Goal: Task Accomplishment & Management: Manage account settings

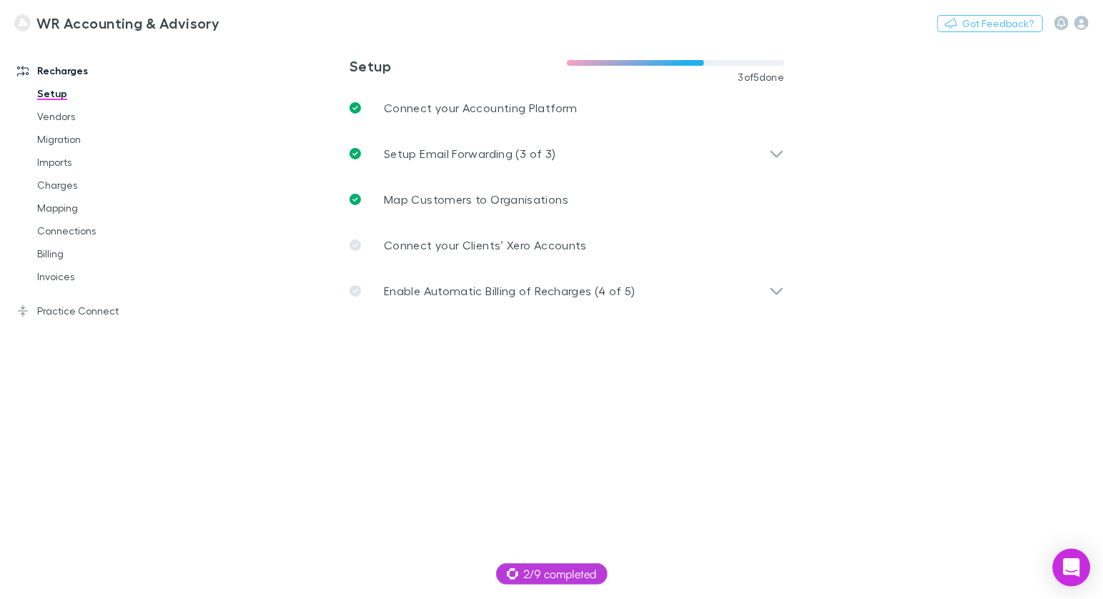
click at [1071, 565] on icon "Open Intercom Messenger" at bounding box center [1071, 567] width 16 height 19
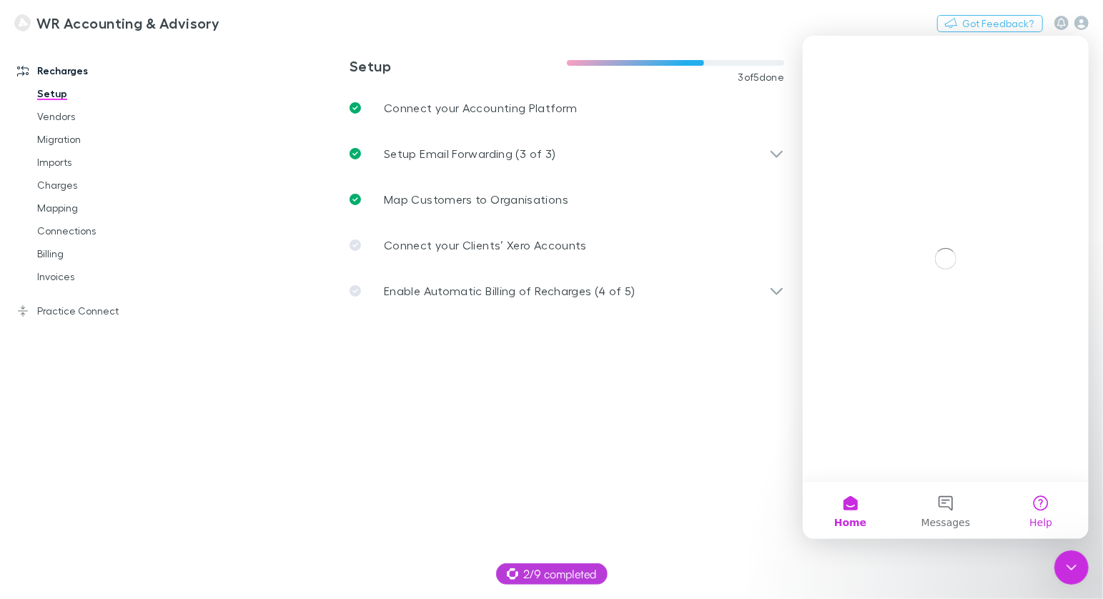
click at [1044, 500] on button "Help" at bounding box center [1040, 509] width 95 height 57
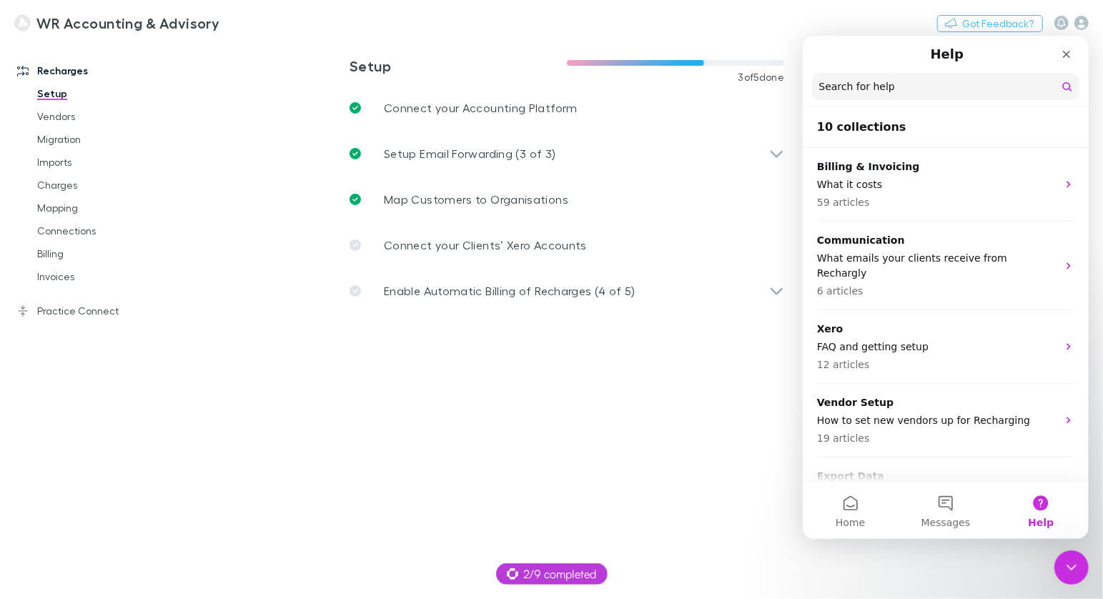
click at [886, 79] on input "Search for help" at bounding box center [944, 85] width 267 height 27
type input "**********"
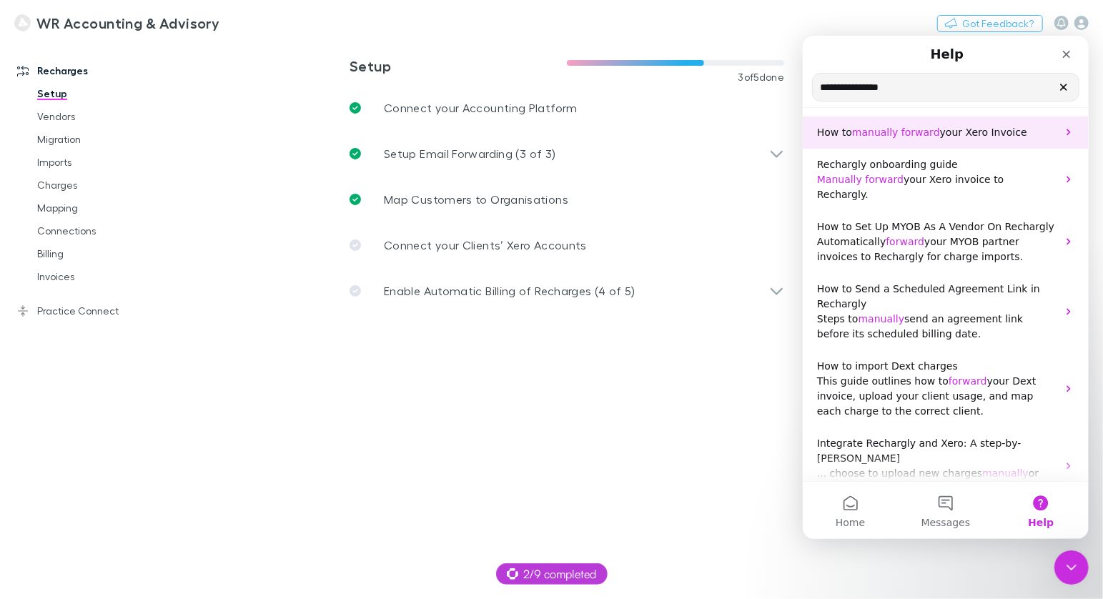
click at [901, 136] on span "forward" at bounding box center [920, 131] width 39 height 11
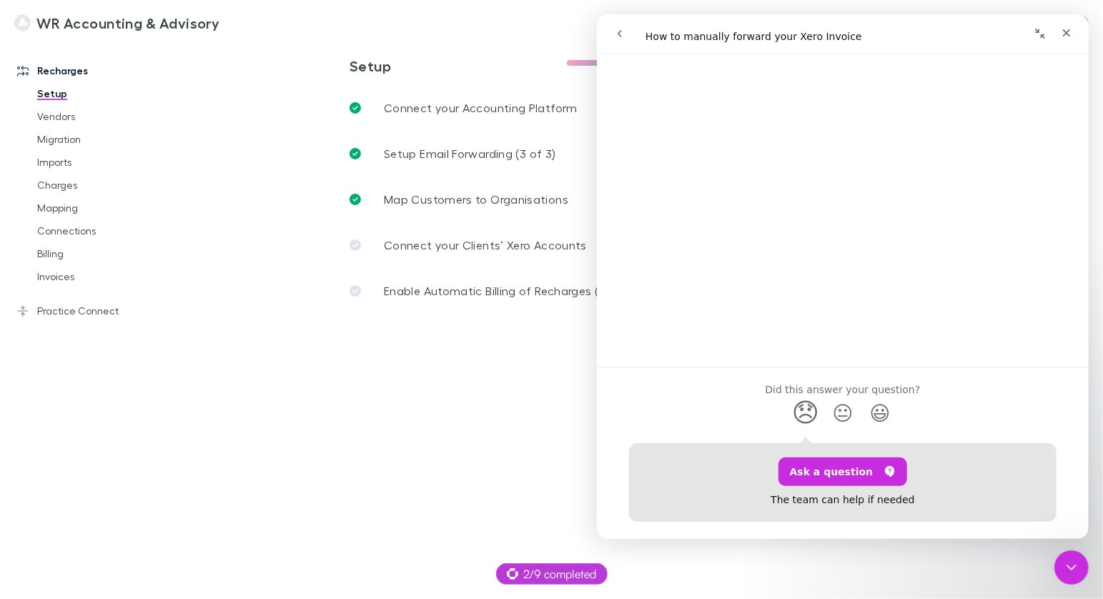
scroll to position [836, 0]
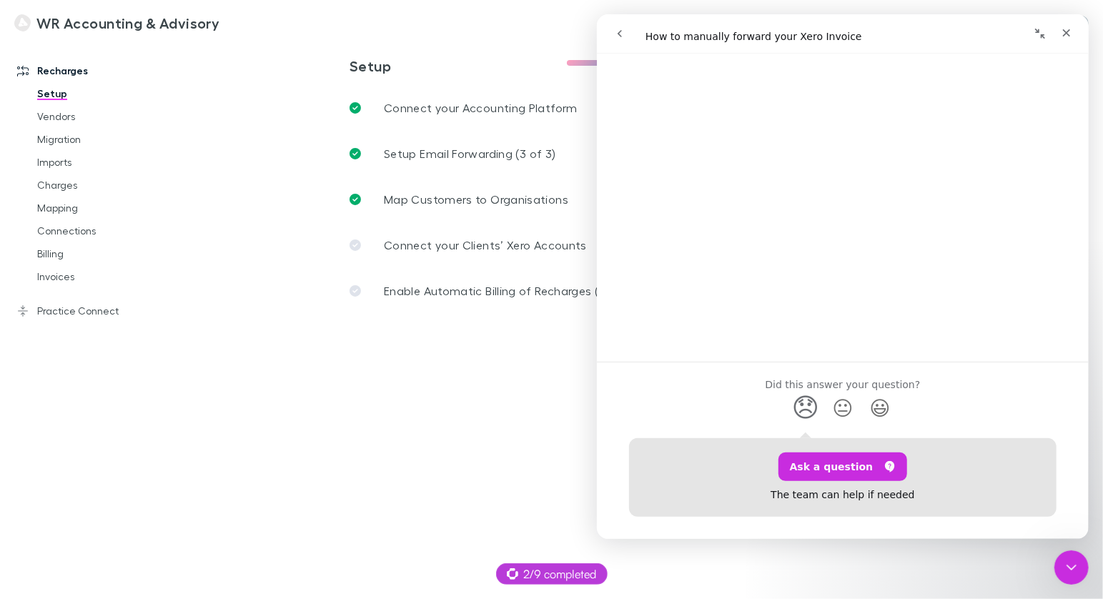
click at [833, 539] on link "Open in help center" at bounding box center [842, 544] width 114 height 11
click at [1068, 562] on icon "Close Intercom Messenger" at bounding box center [1069, 565] width 17 height 17
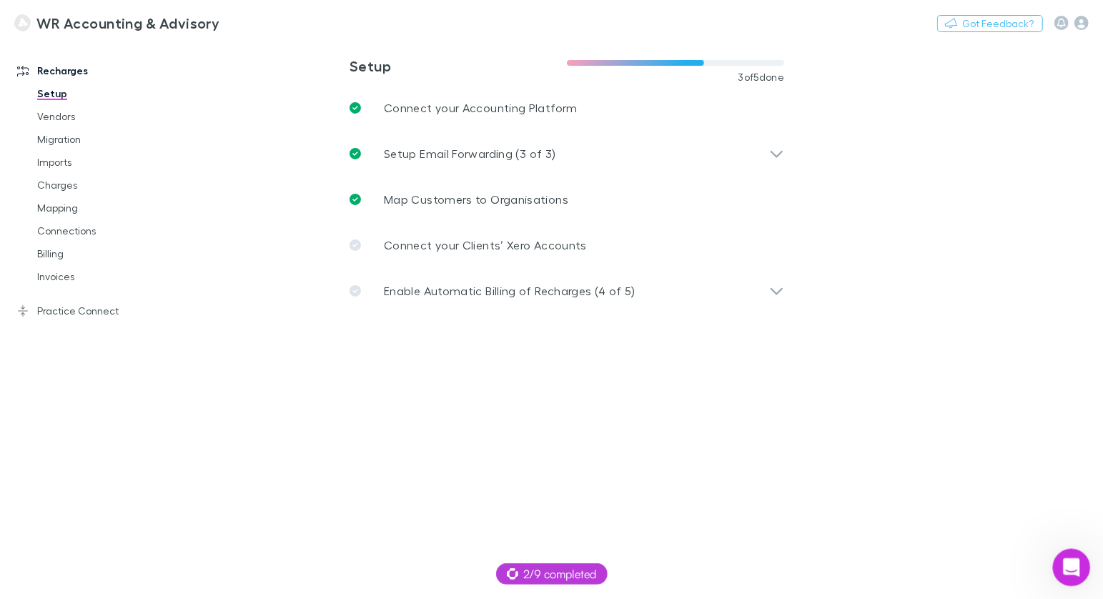
scroll to position [0, 0]
click at [1064, 548] on main "**********" at bounding box center [641, 319] width 924 height 559
click at [1064, 550] on div "Open Intercom Messenger" at bounding box center [1069, 565] width 47 height 47
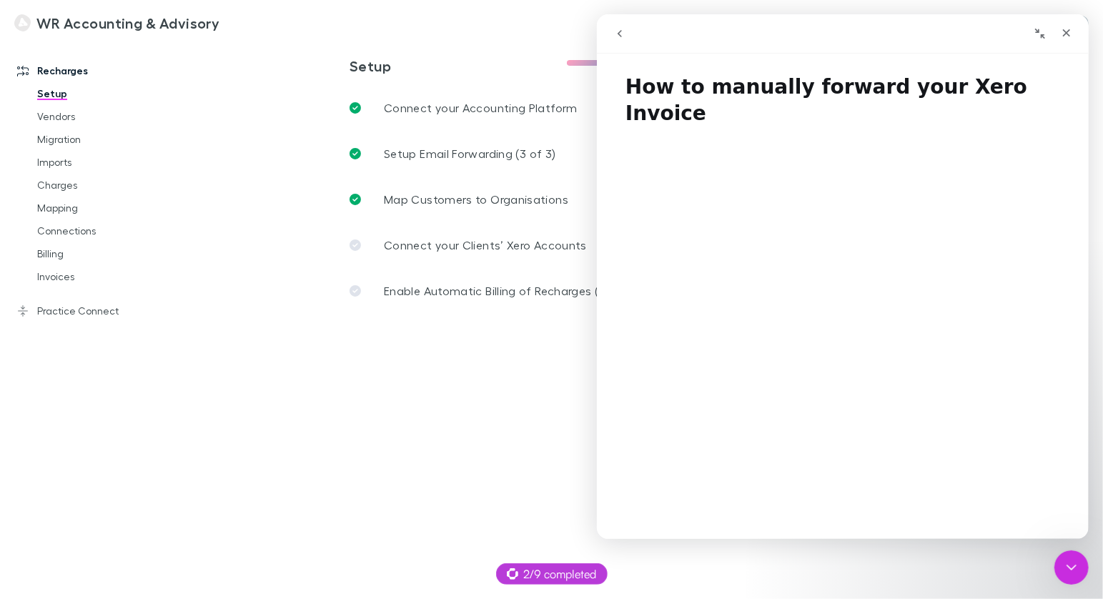
click at [628, 31] on button "go back" at bounding box center [618, 33] width 27 height 27
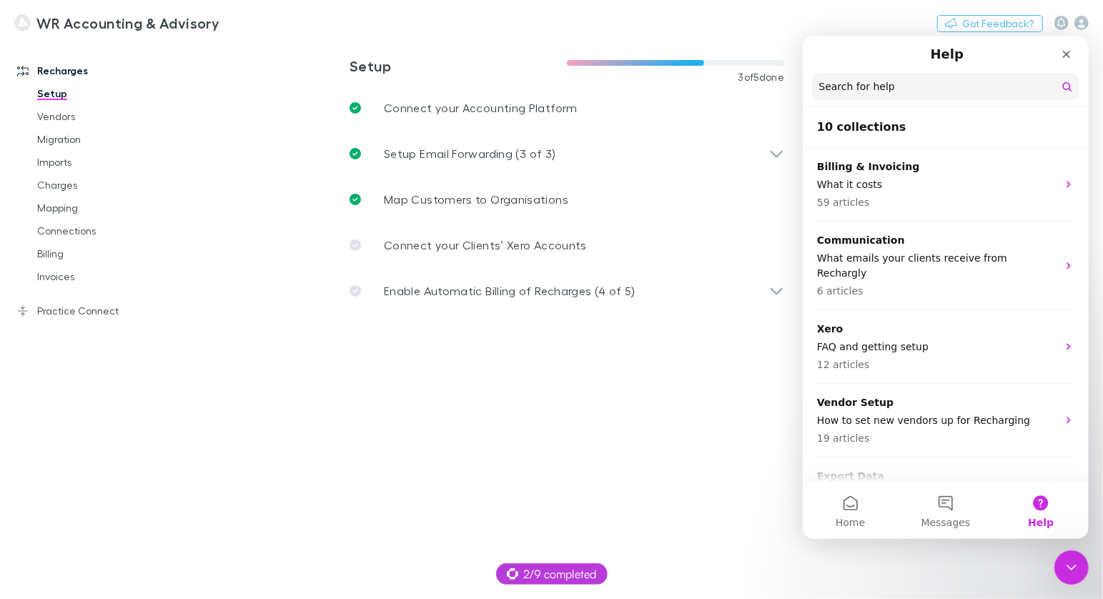
click at [838, 88] on input "Search for help" at bounding box center [944, 85] width 267 height 27
type input "**********"
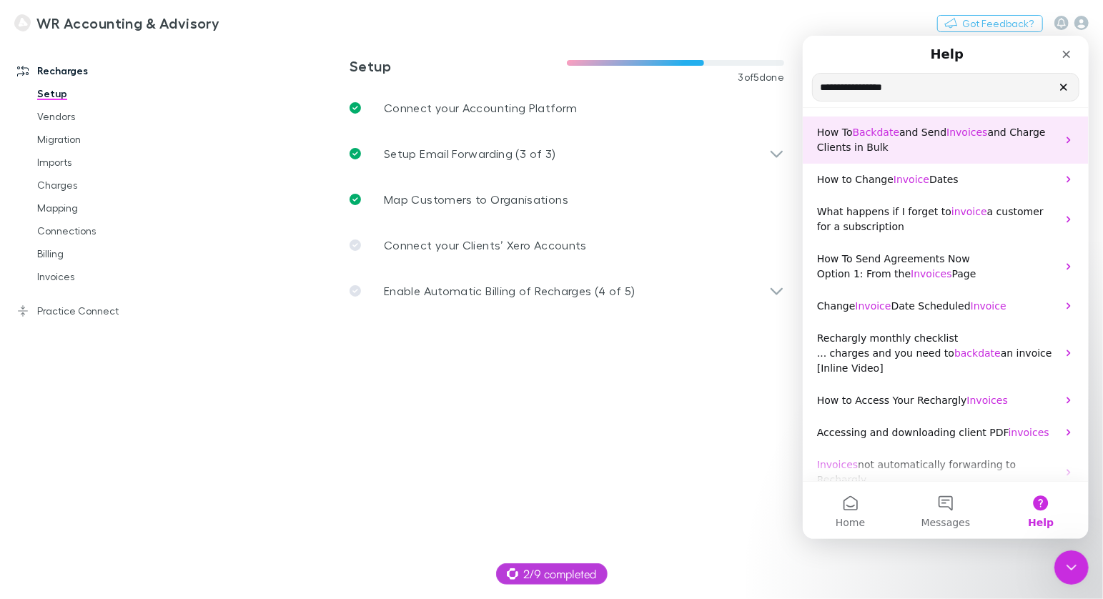
click at [864, 130] on span "Backdate" at bounding box center [875, 131] width 47 height 11
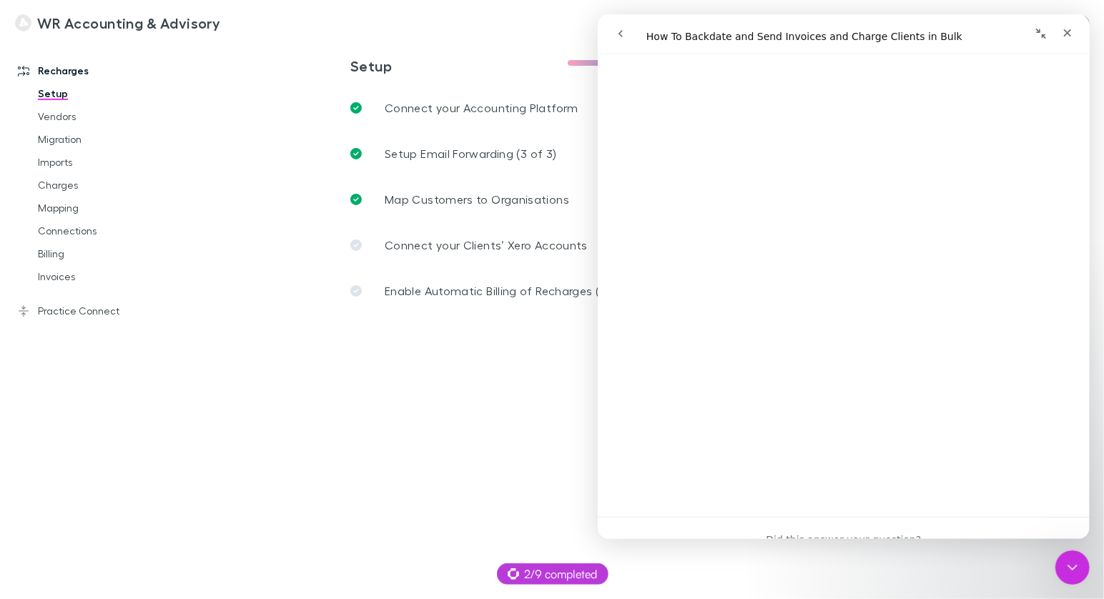
scroll to position [793, 0]
click at [838, 517] on link "Open in help center" at bounding box center [842, 518] width 114 height 11
click at [257, 20] on button "Switch company" at bounding box center [281, 22] width 94 height 17
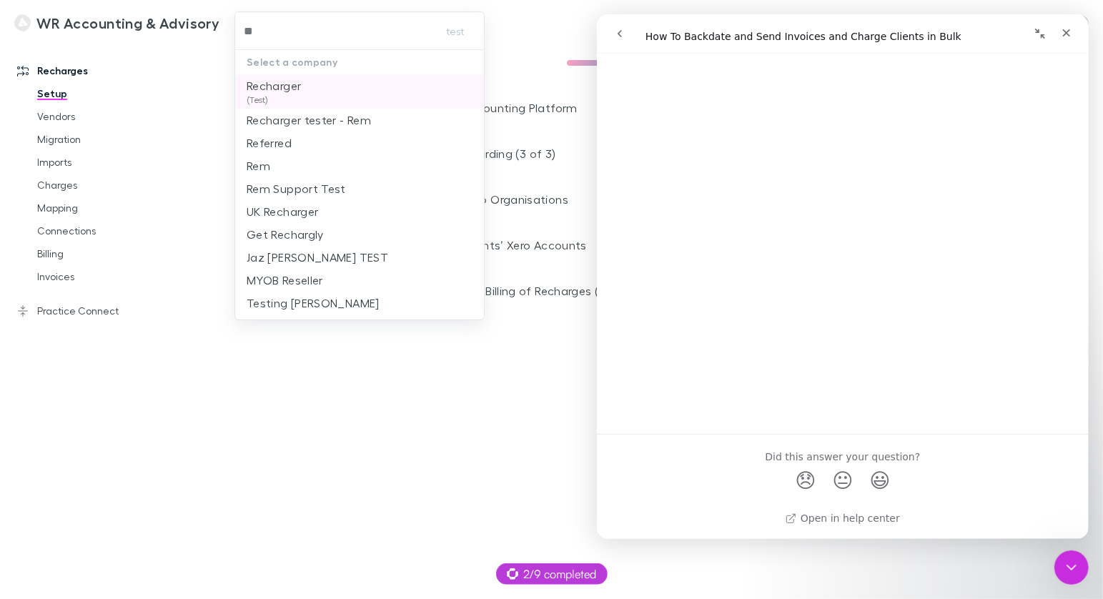
type input "*"
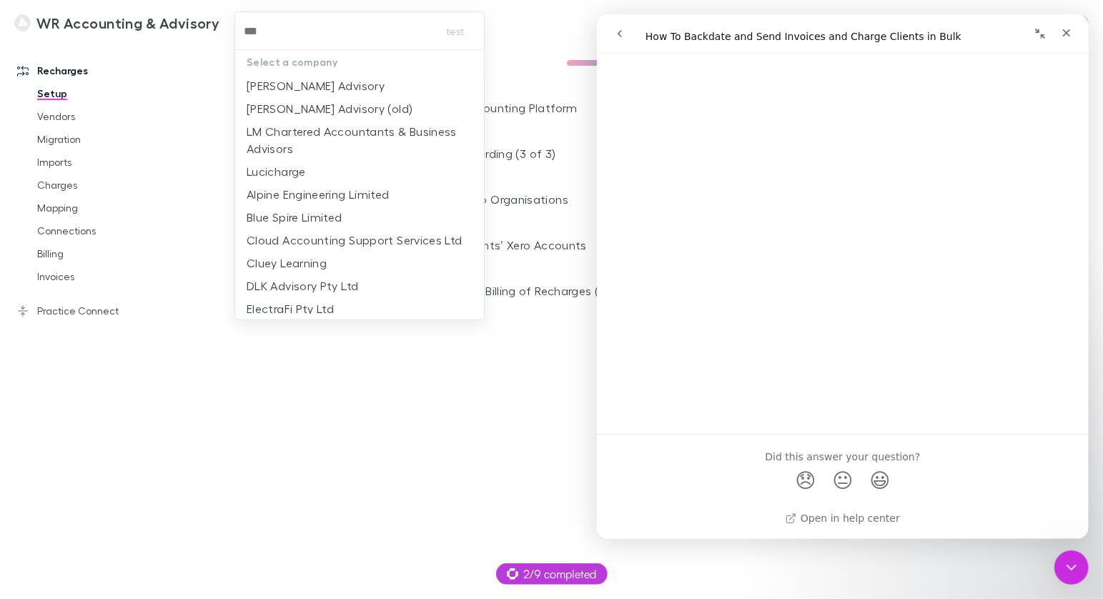
type input "****"
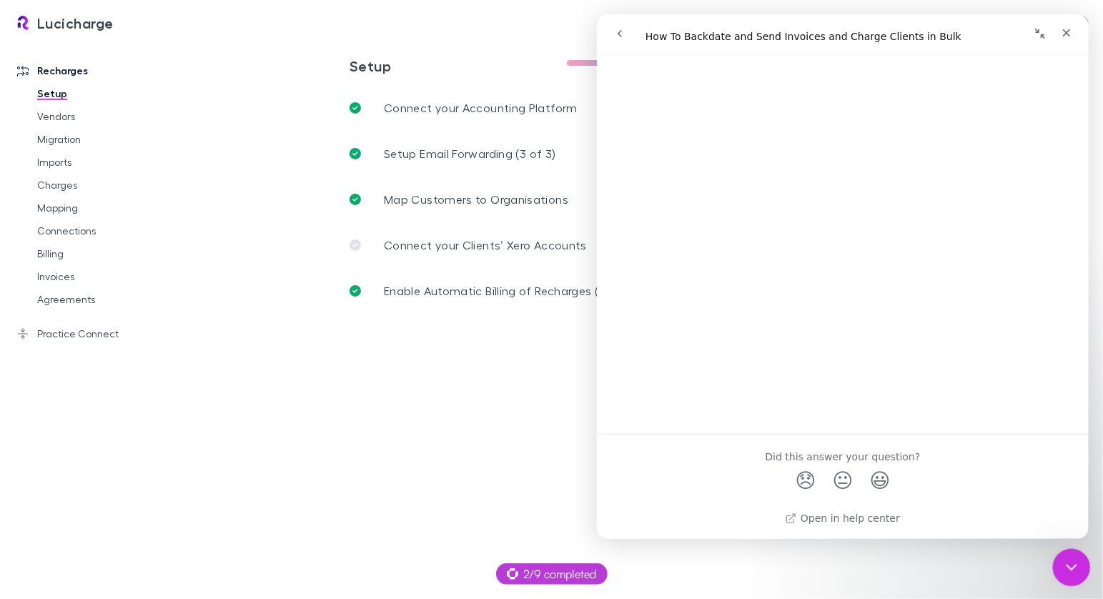
click at [1081, 565] on div "Close Intercom Messenger" at bounding box center [1069, 565] width 34 height 34
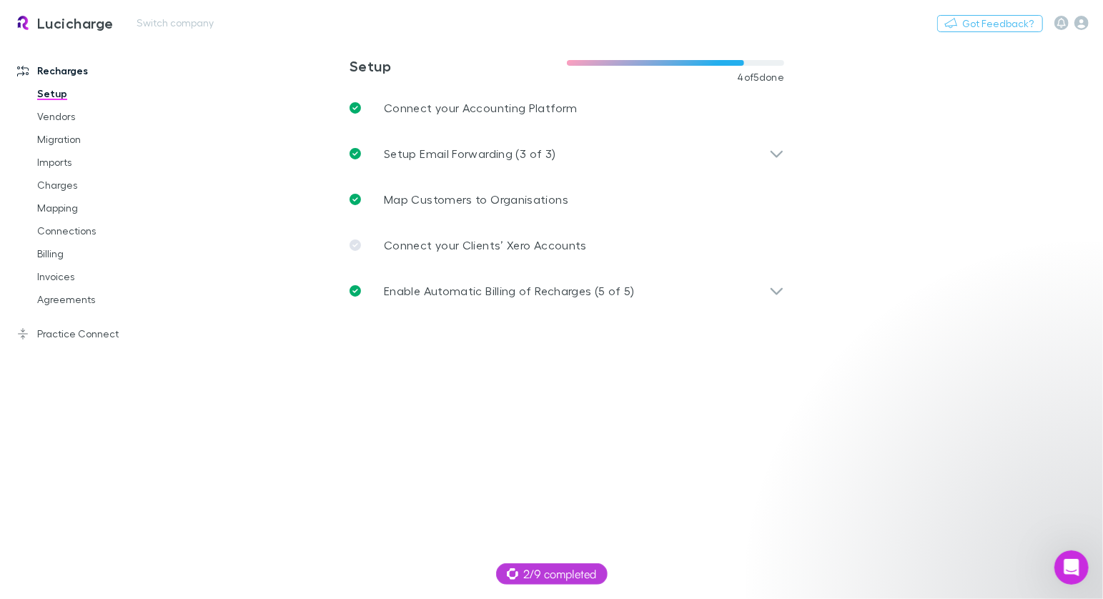
click at [77, 24] on h3 "Lucicharge" at bounding box center [75, 22] width 76 height 17
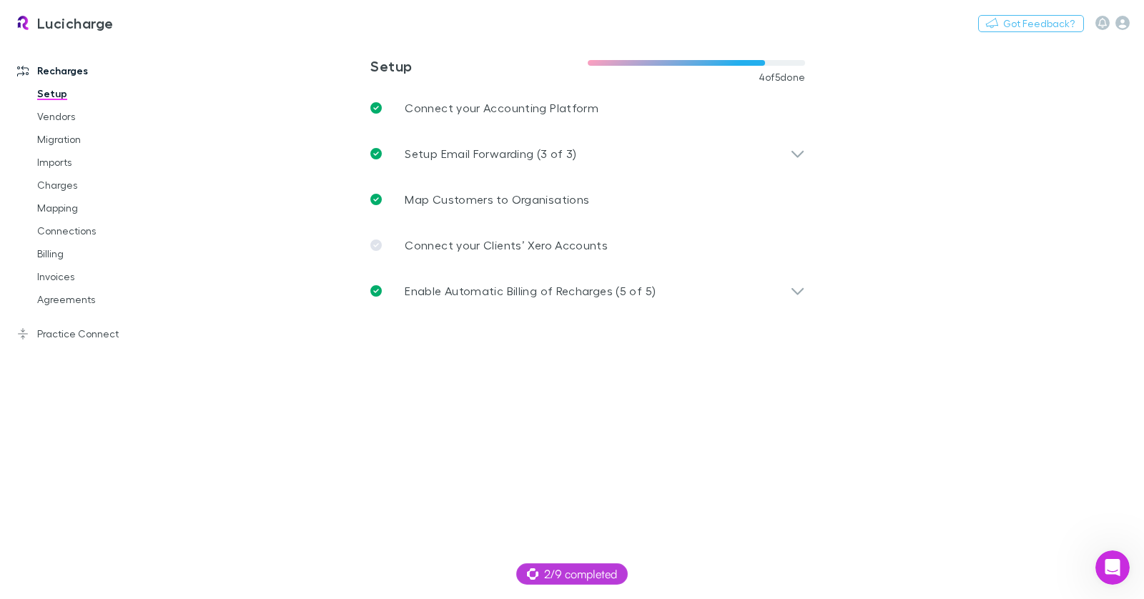
click at [799, 458] on main "**********" at bounding box center [662, 319] width 963 height 559
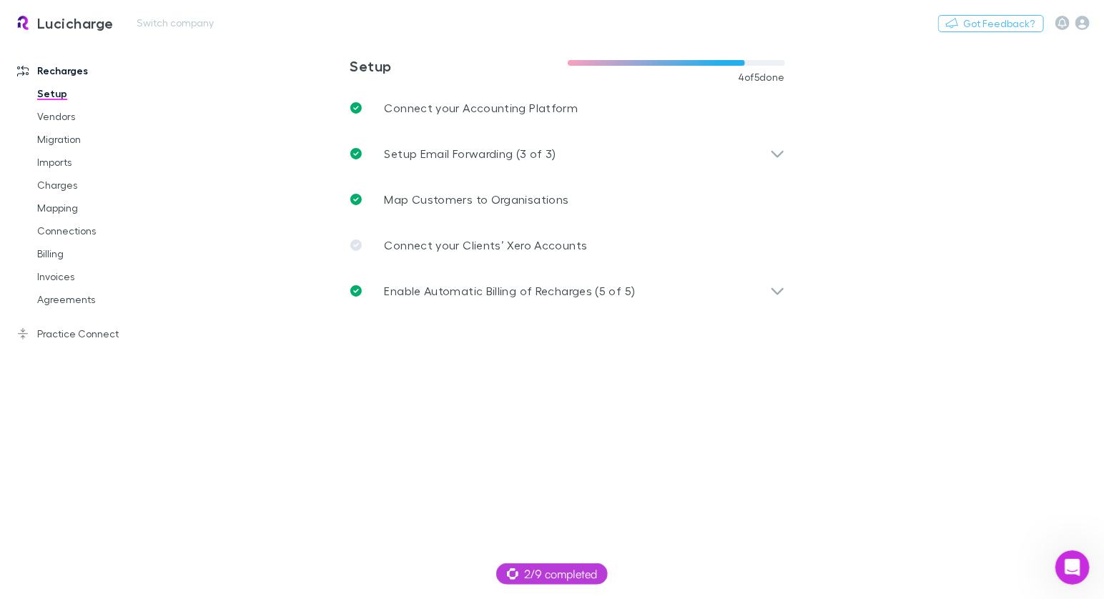
click at [282, 22] on div "Lucicharge Switch company Nothing Got Feedback?" at bounding box center [552, 23] width 1104 height 46
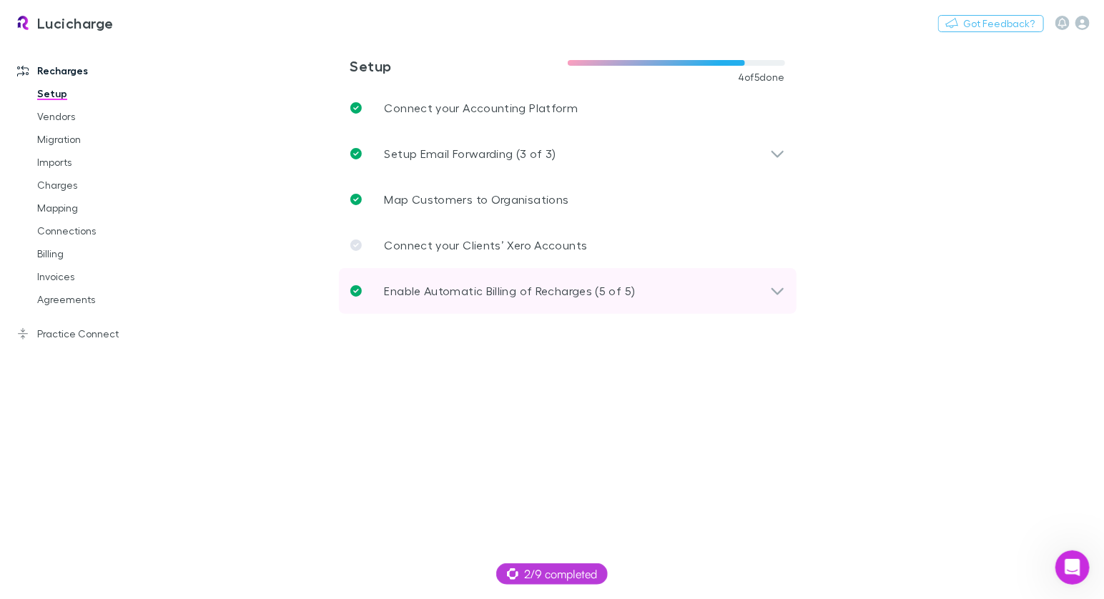
click at [751, 309] on div "Enable Automatic Billing of Recharges (5 of 5)" at bounding box center [567, 291] width 457 height 46
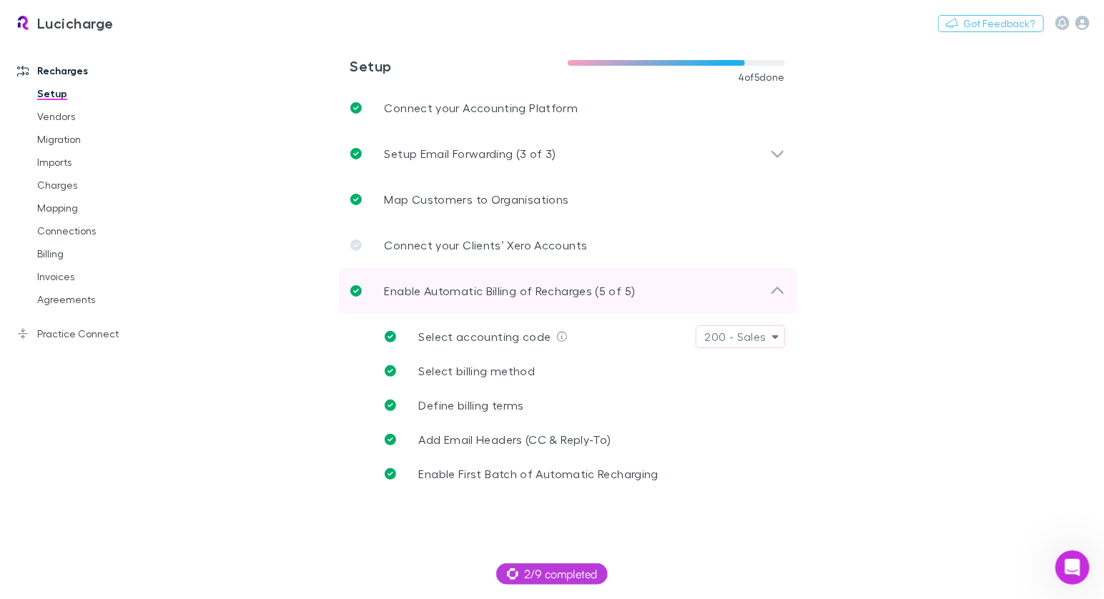
click at [598, 291] on p "Enable Automatic Billing of Recharges (5 of 5)" at bounding box center [510, 290] width 251 height 17
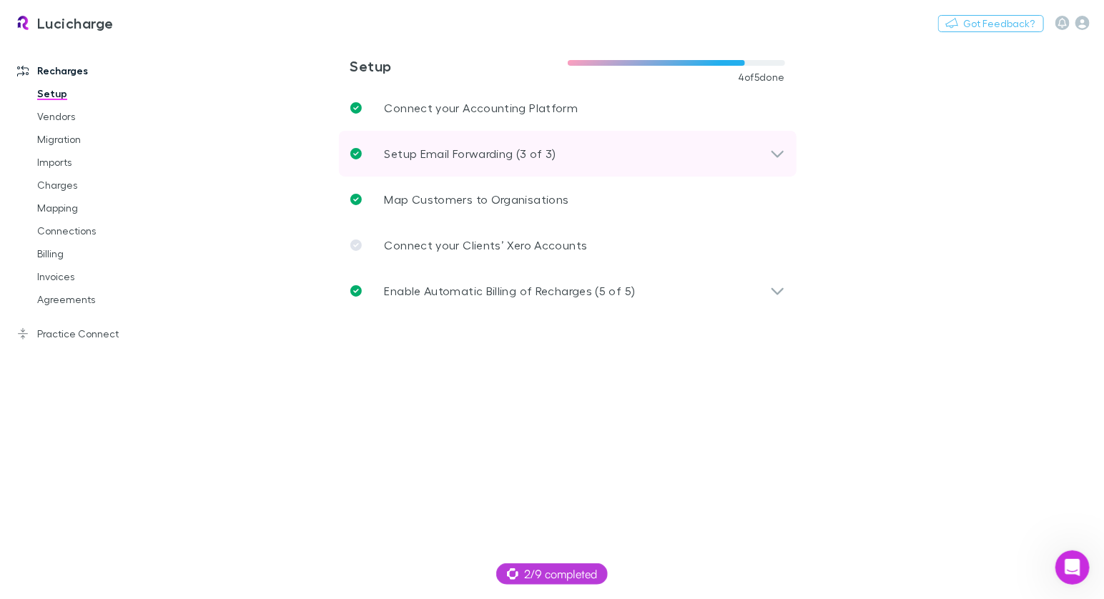
click at [491, 149] on p "Setup Email Forwarding (3 of 3)" at bounding box center [471, 153] width 172 height 17
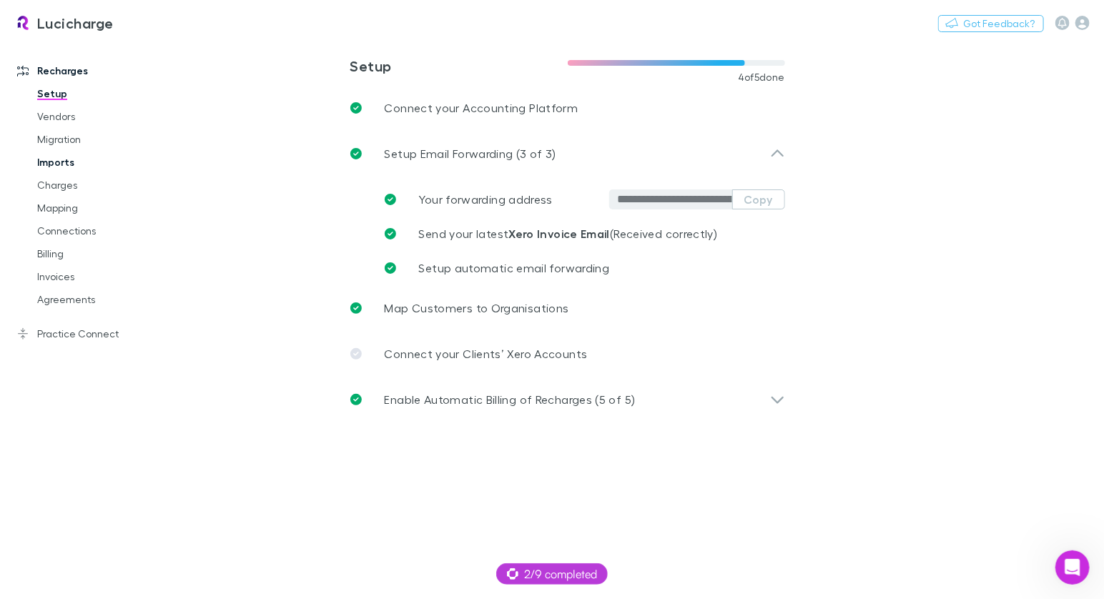
click at [109, 159] on link "Imports" at bounding box center [100, 162] width 154 height 23
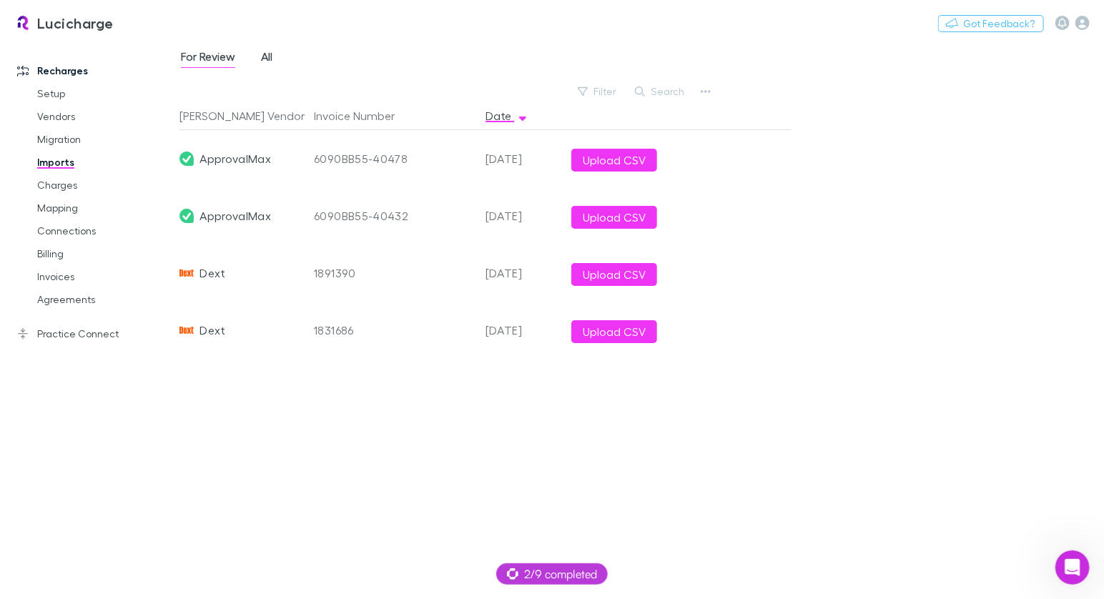
click at [272, 54] on span "All" at bounding box center [266, 58] width 11 height 19
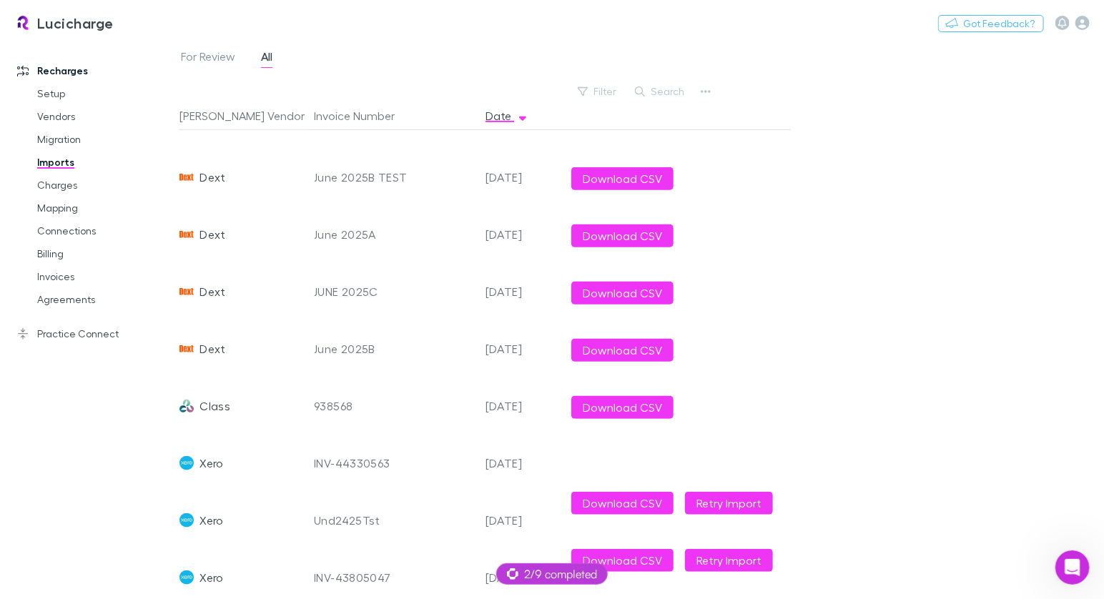
scroll to position [336, 0]
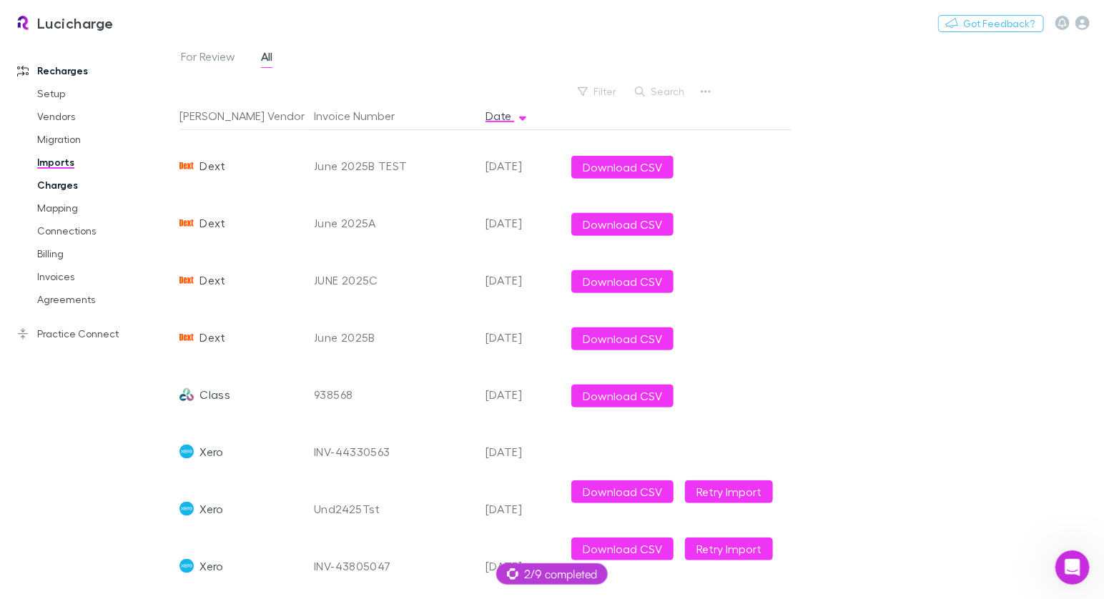
click at [76, 187] on link "Charges" at bounding box center [100, 185] width 154 height 23
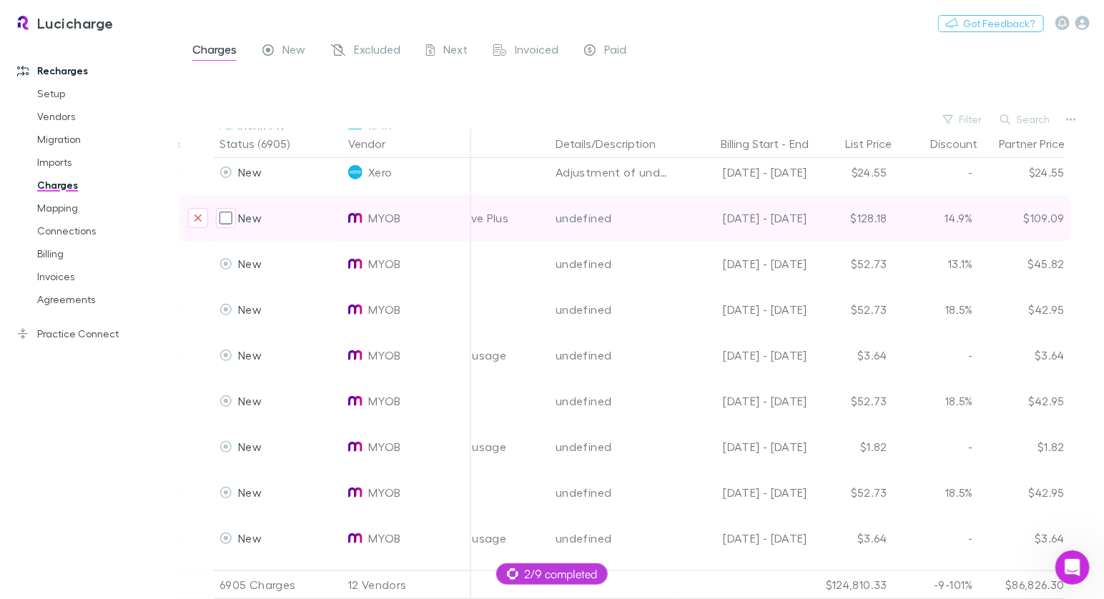
scroll to position [146, 513]
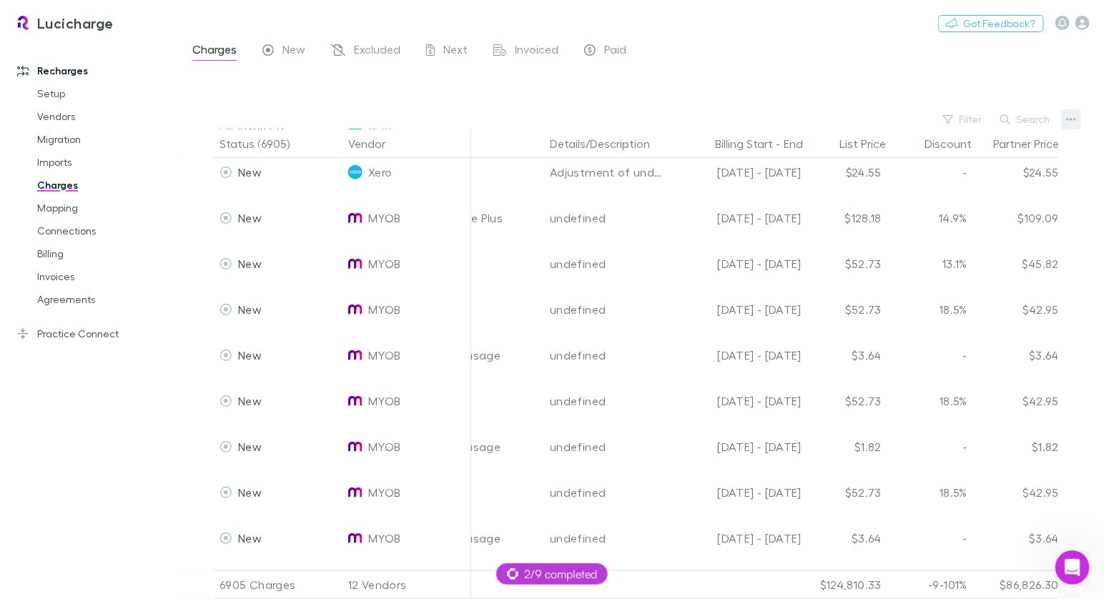
click at [1069, 119] on icon "button" at bounding box center [1071, 119] width 10 height 3
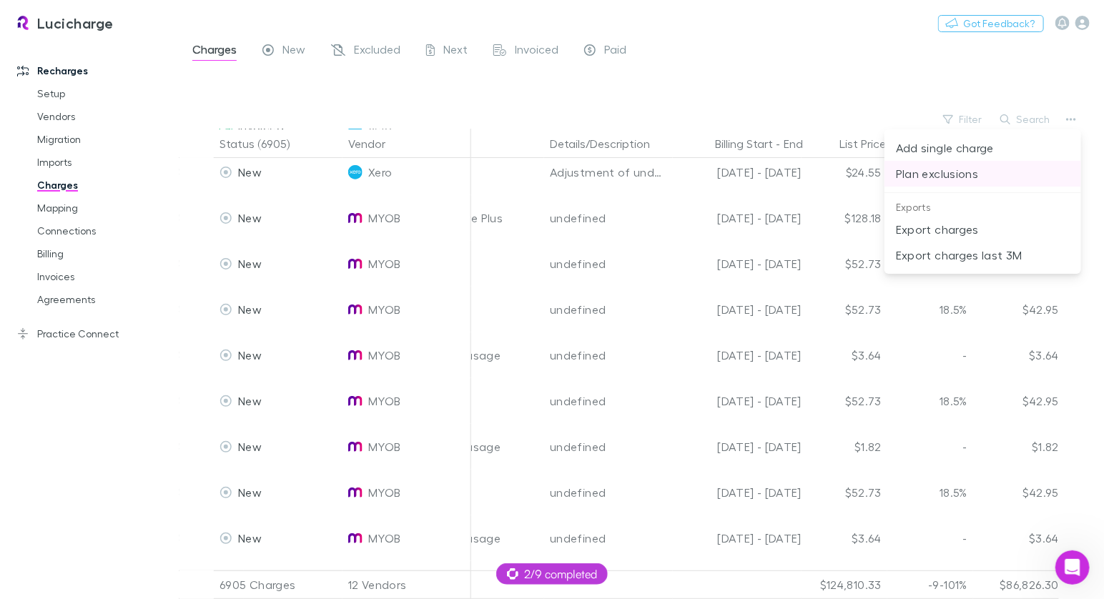
click at [957, 180] on p "Plan exclusions" at bounding box center [983, 173] width 174 height 17
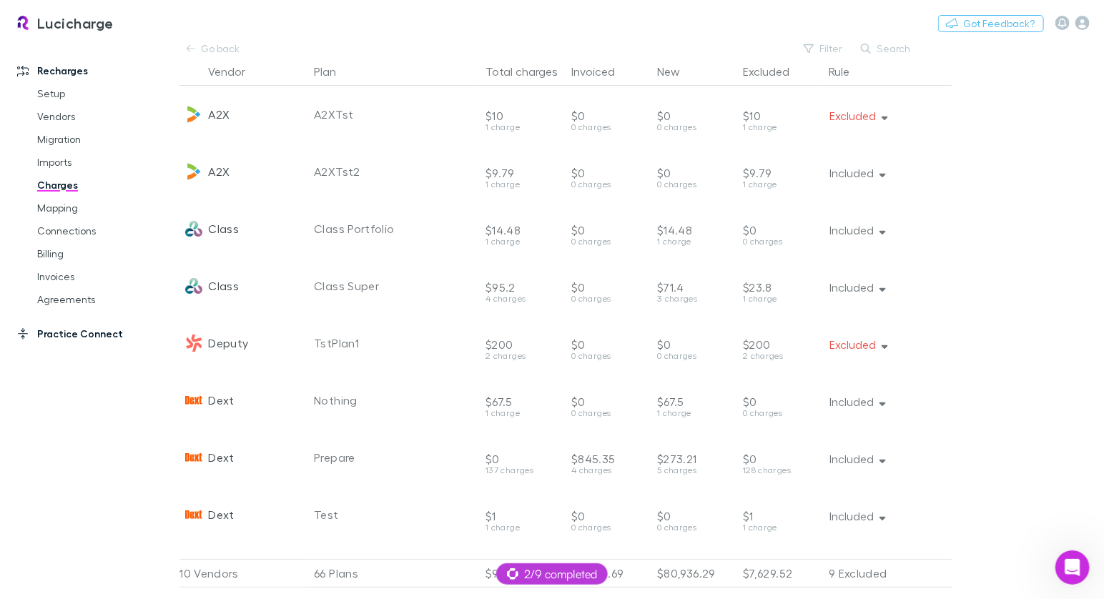
click at [88, 339] on link "Practice Connect" at bounding box center [90, 333] width 174 height 23
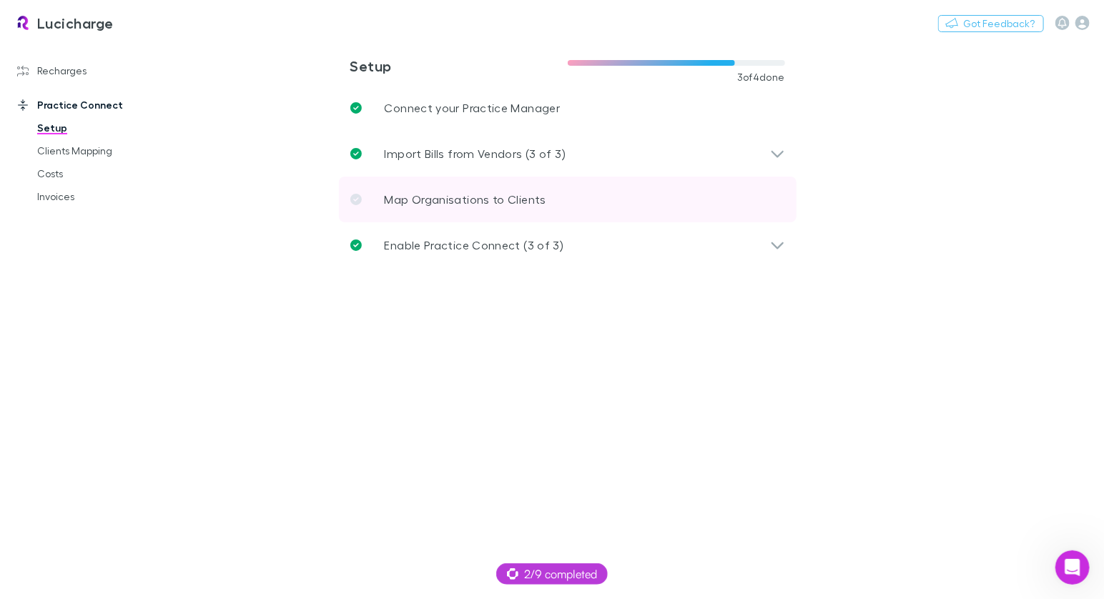
click at [447, 190] on link "Map Organisations to Clients" at bounding box center [567, 200] width 457 height 46
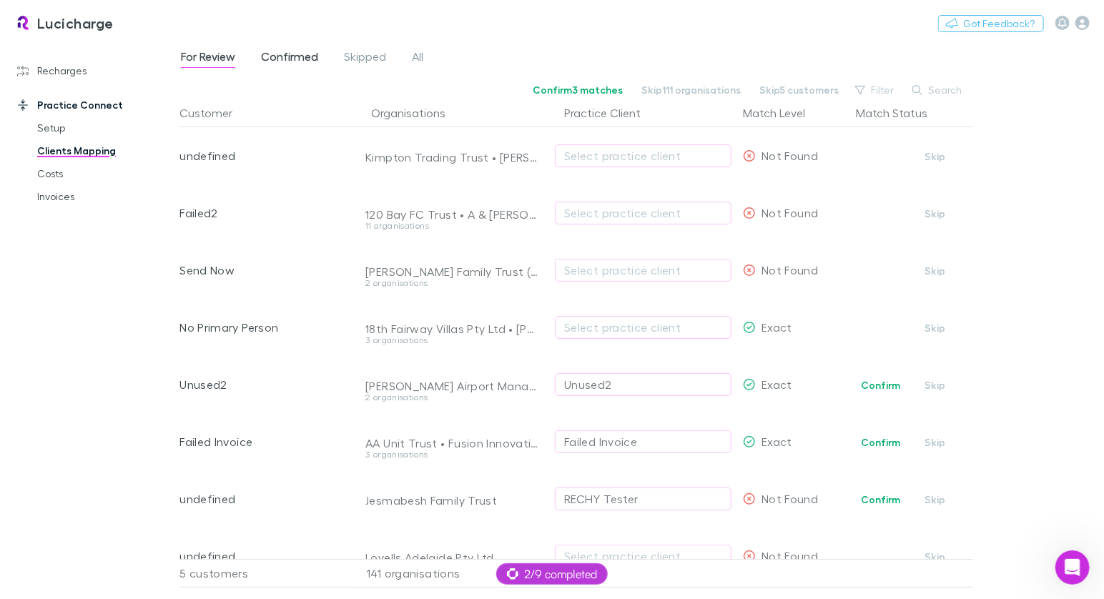
click at [280, 61] on span "Confirmed" at bounding box center [289, 58] width 57 height 19
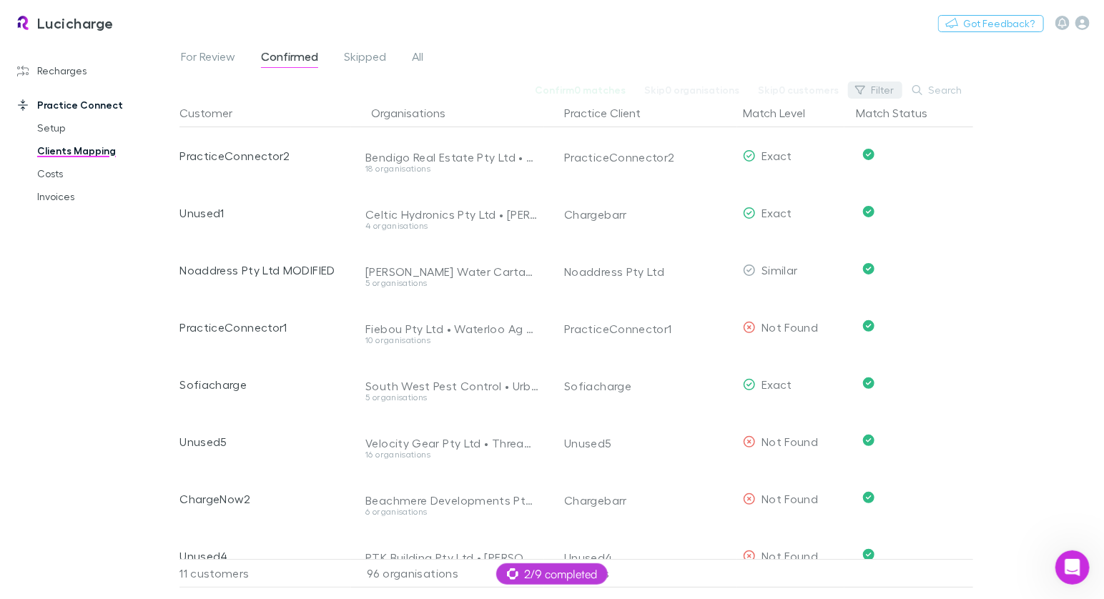
click at [872, 86] on button "Filter" at bounding box center [875, 89] width 54 height 17
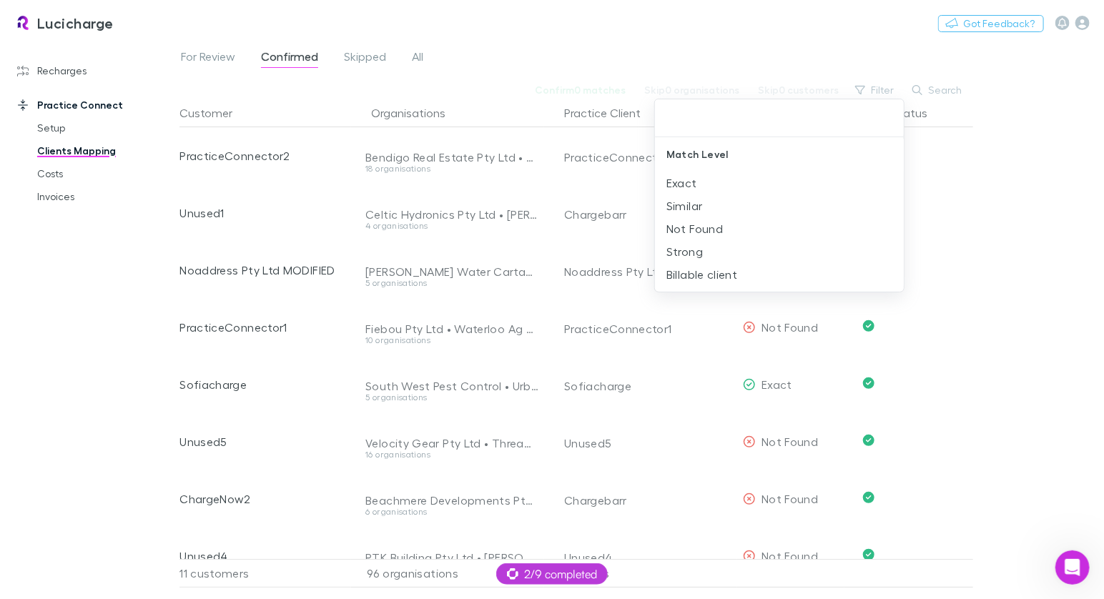
click at [645, 26] on div at bounding box center [552, 299] width 1104 height 599
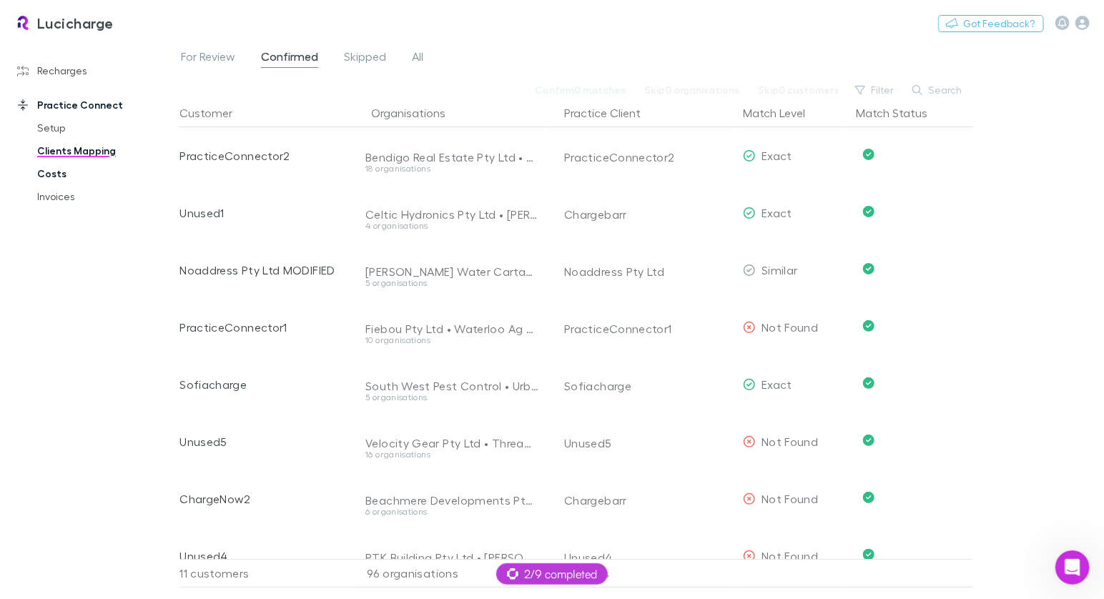
click at [56, 181] on link "Costs" at bounding box center [100, 173] width 154 height 23
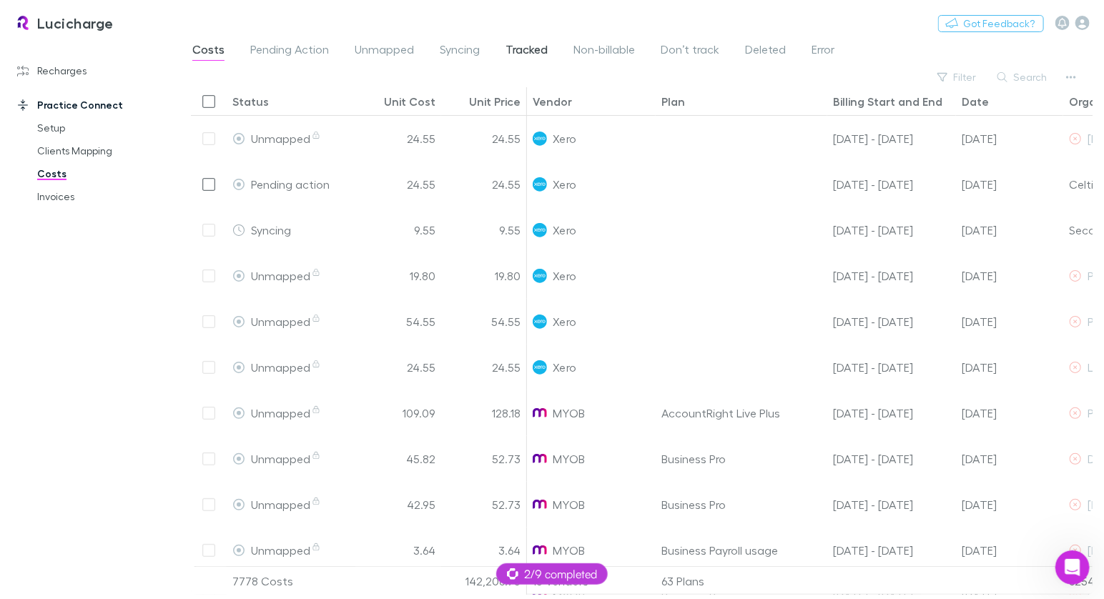
click at [515, 48] on span "Tracked" at bounding box center [526, 51] width 42 height 19
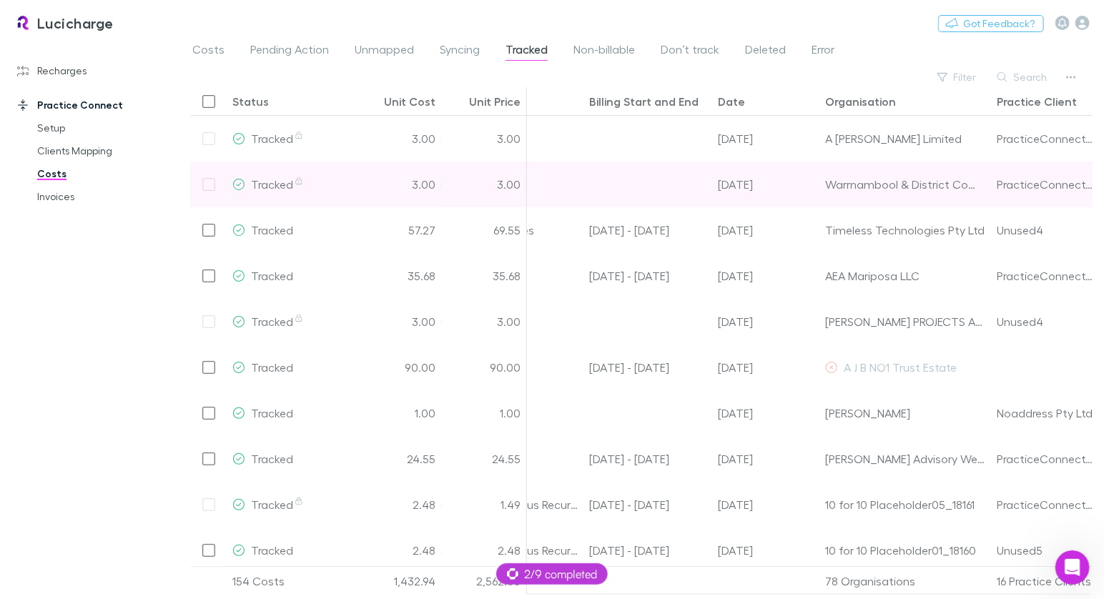
scroll to position [0, 399]
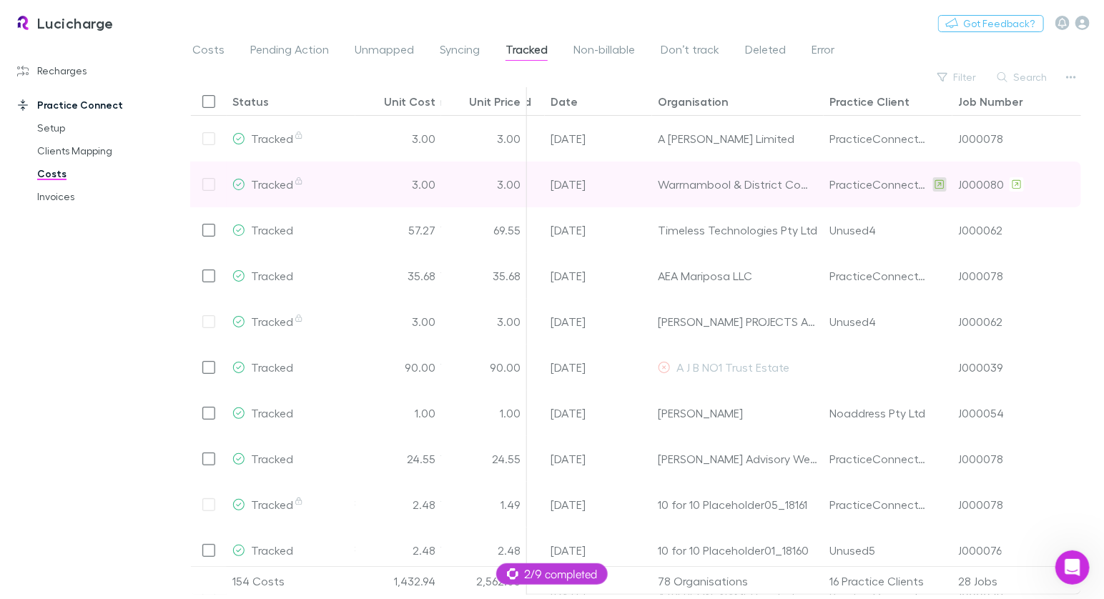
click at [939, 181] on icon at bounding box center [939, 184] width 9 height 10
click at [1016, 184] on icon at bounding box center [1016, 184] width 9 height 10
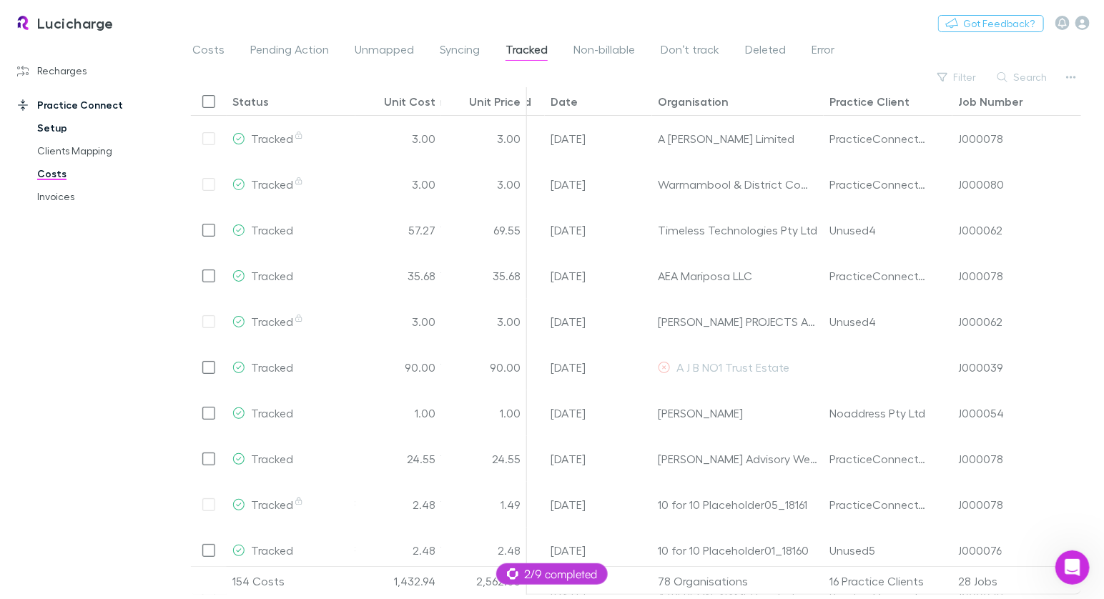
click at [64, 124] on link "Setup" at bounding box center [100, 128] width 154 height 23
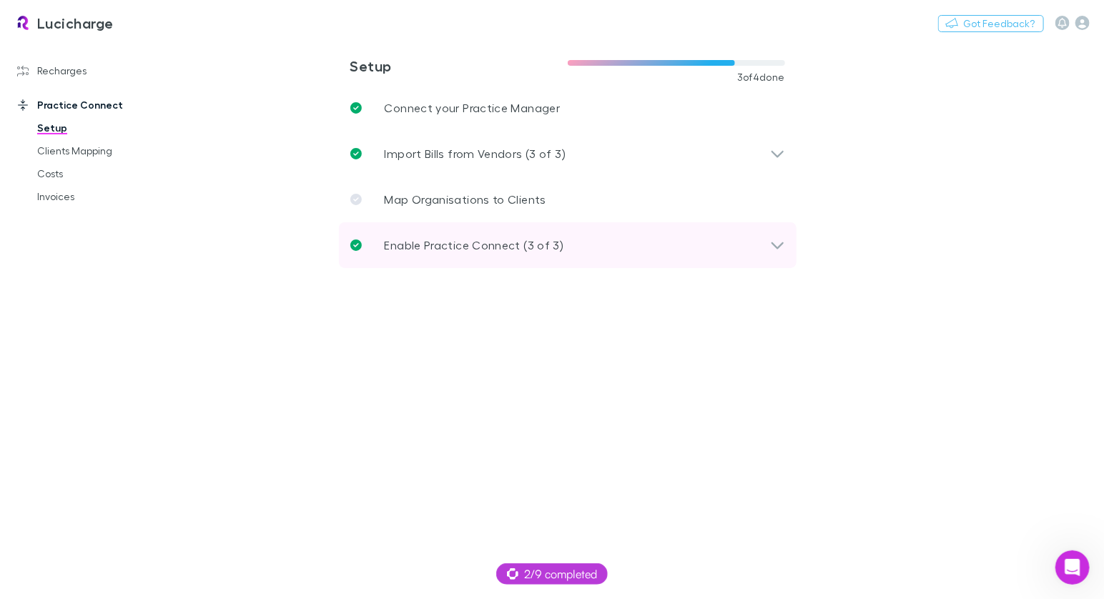
click at [540, 230] on div "Enable Practice Connect (3 of 3)" at bounding box center [567, 245] width 457 height 46
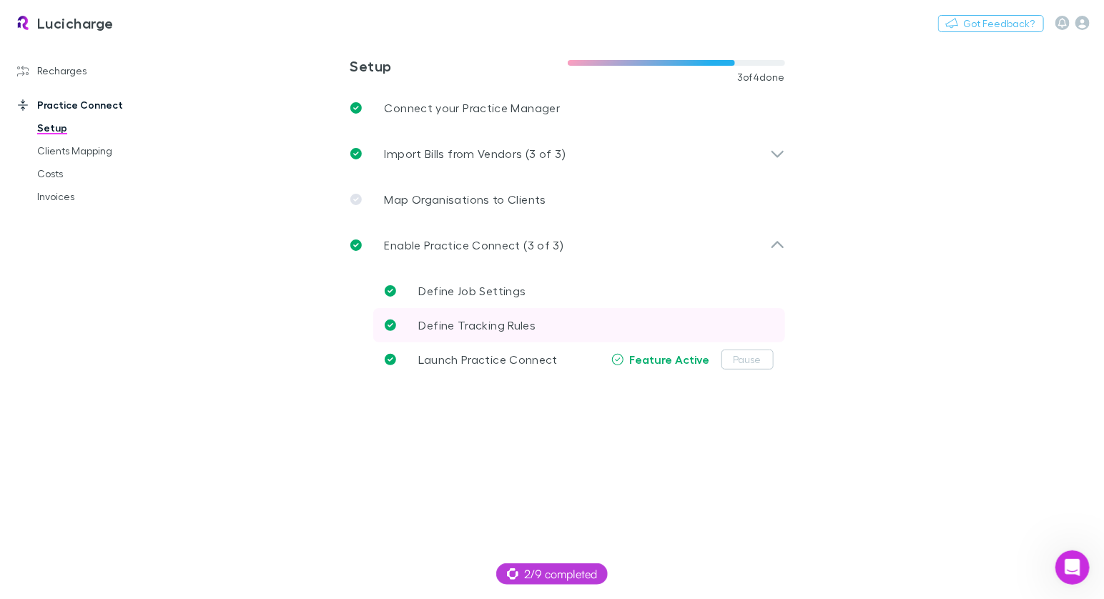
click at [527, 310] on link "Define Tracking Rules" at bounding box center [579, 325] width 412 height 34
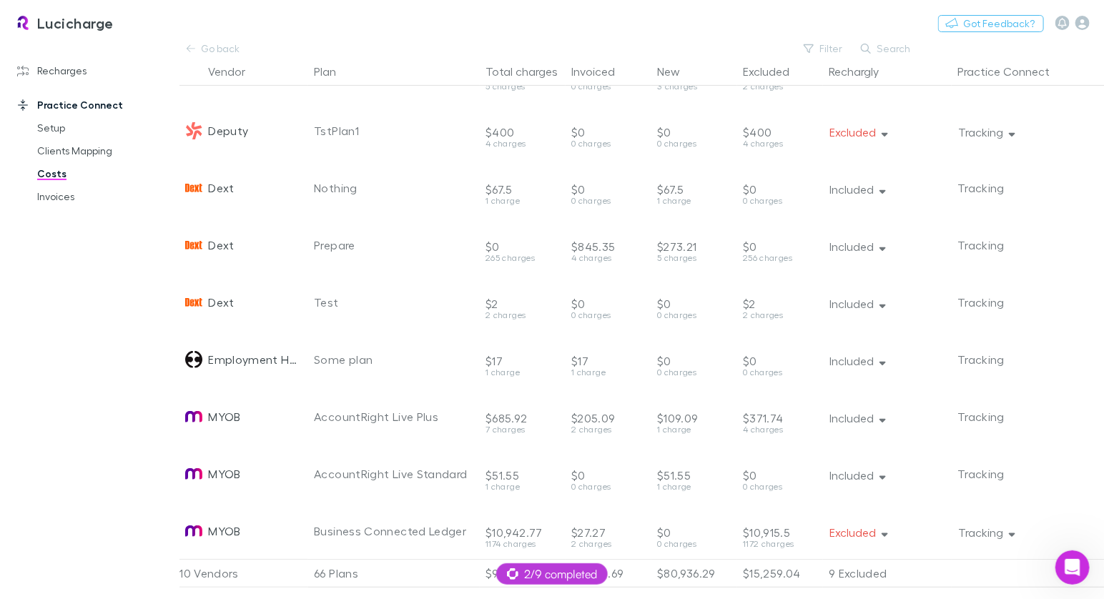
scroll to position [397, 0]
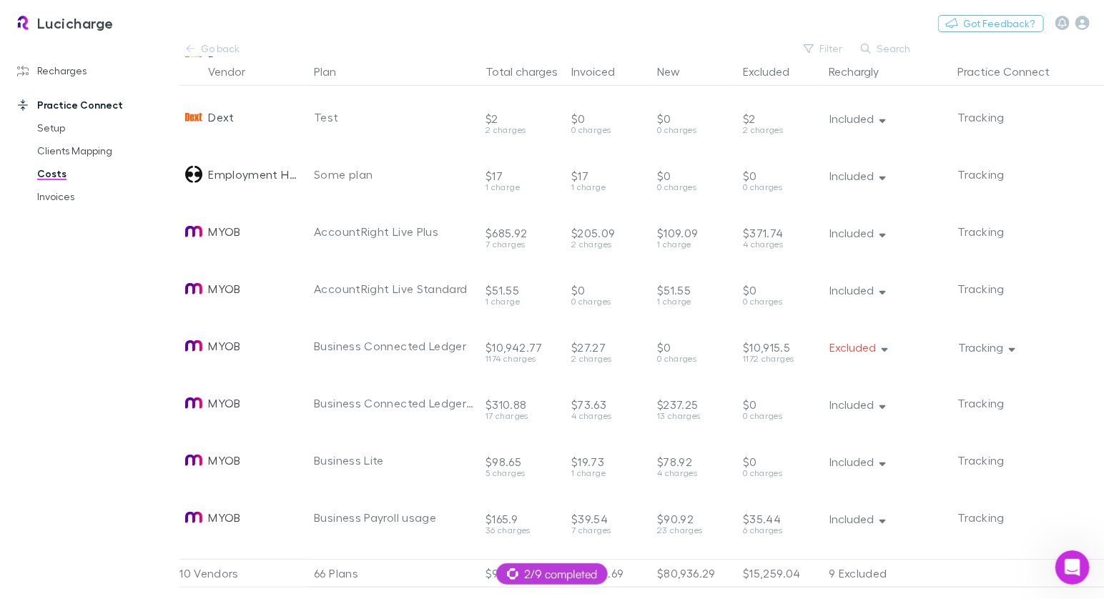
click at [879, 172] on icon "button" at bounding box center [882, 176] width 6 height 10
click at [886, 176] on div at bounding box center [552, 299] width 1104 height 599
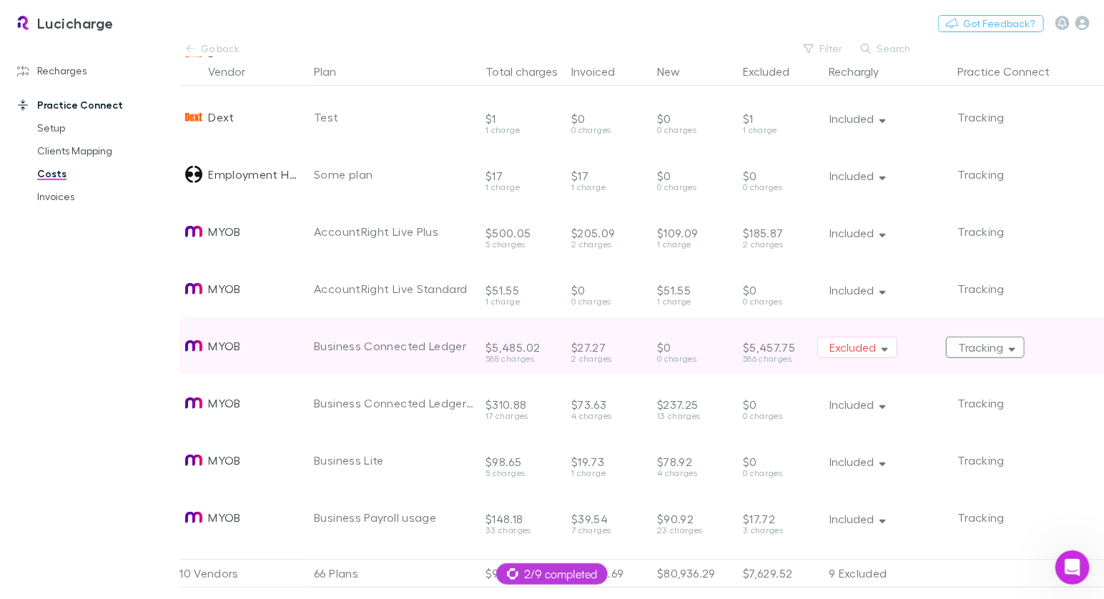
click at [979, 349] on button "Tracking" at bounding box center [985, 347] width 79 height 21
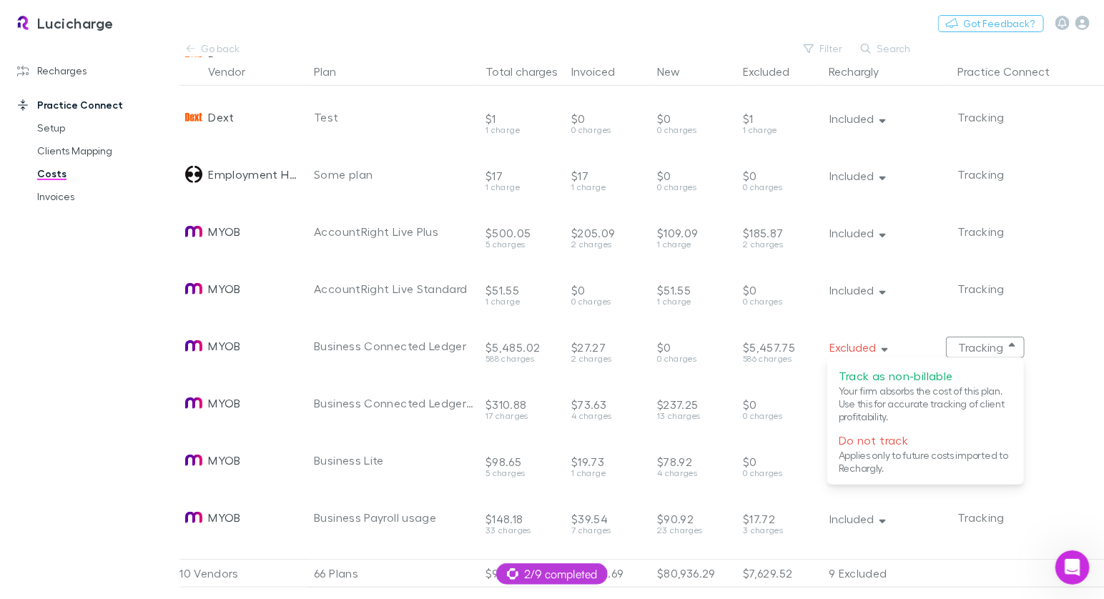
click at [458, 37] on div at bounding box center [552, 299] width 1104 height 599
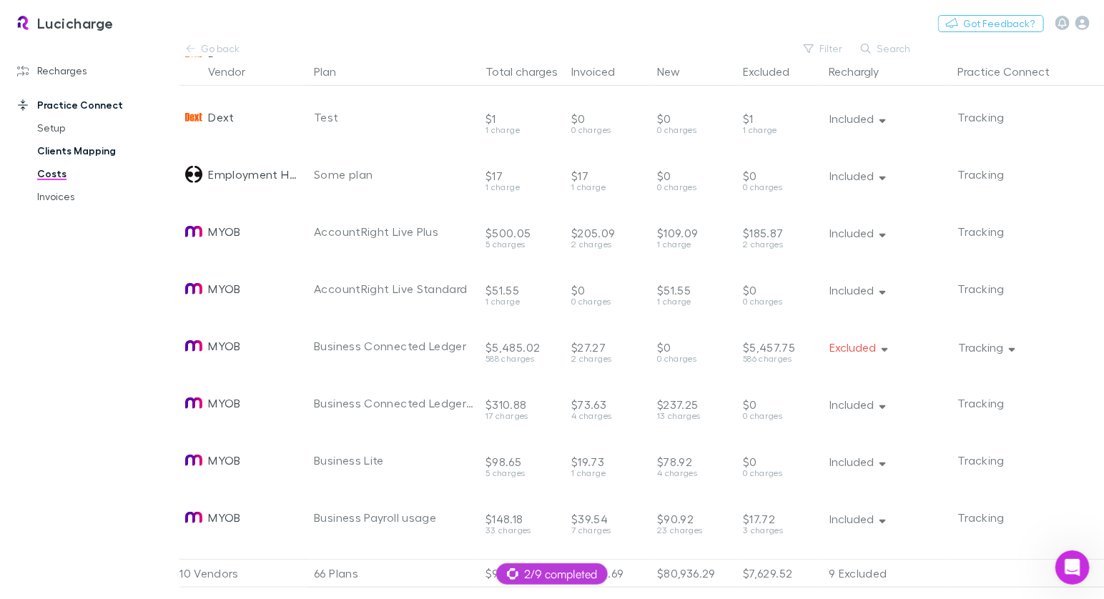
click at [66, 156] on link "Clients Mapping" at bounding box center [100, 150] width 154 height 23
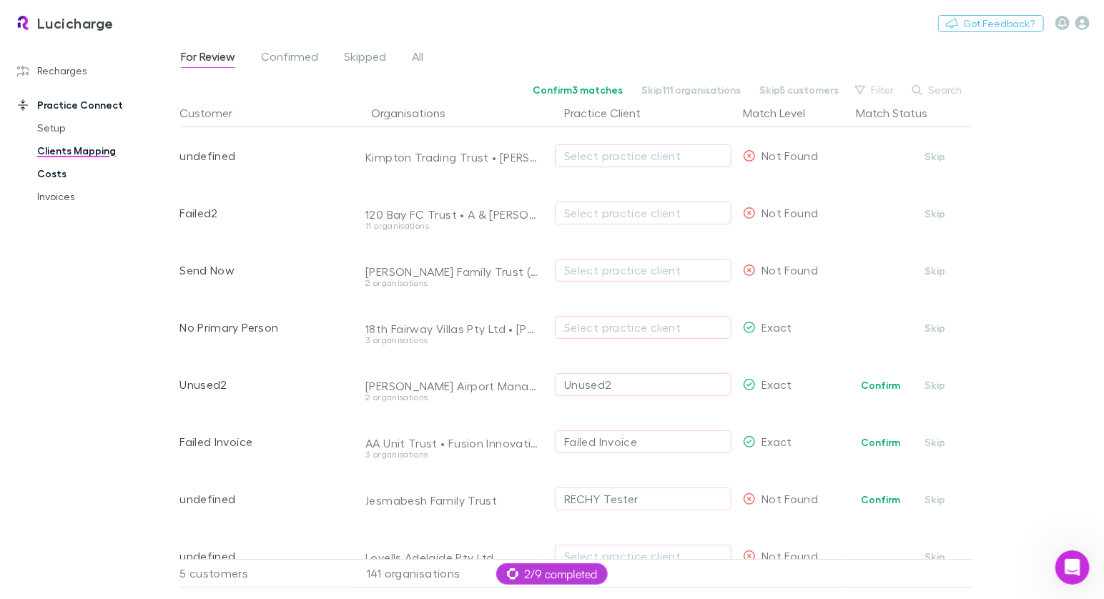
click at [59, 174] on link "Costs" at bounding box center [100, 173] width 154 height 23
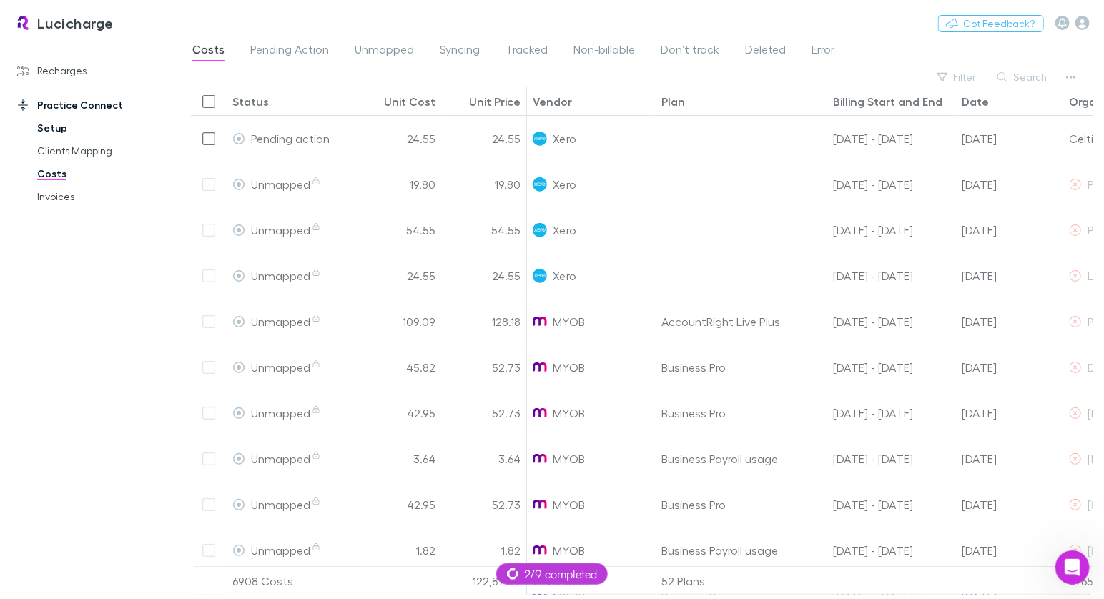
click at [55, 132] on link "Setup" at bounding box center [100, 128] width 154 height 23
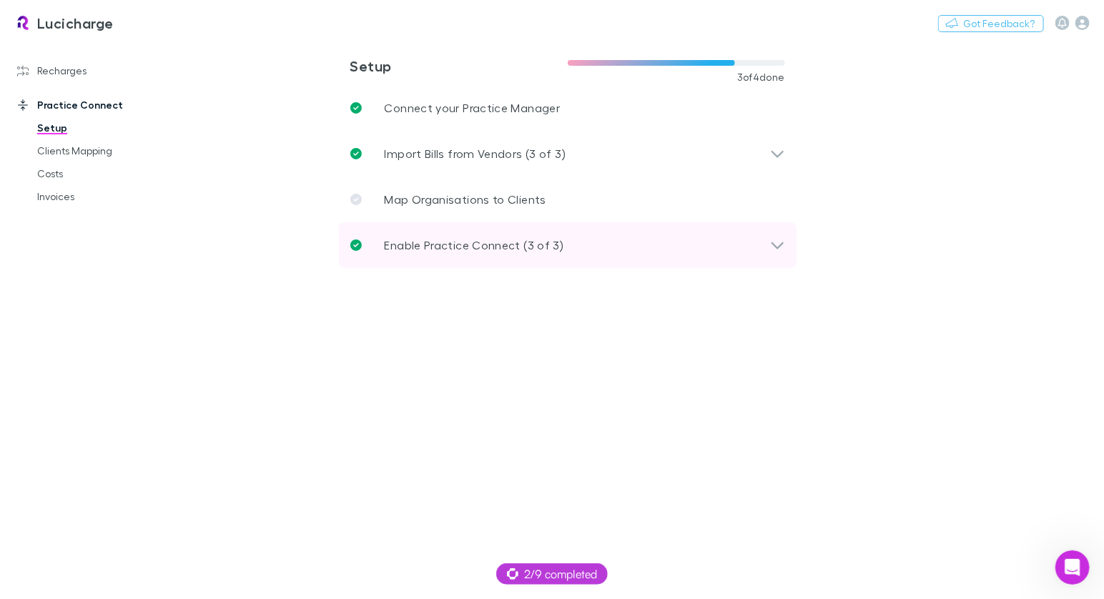
click at [482, 235] on div "Enable Practice Connect (3 of 3)" at bounding box center [567, 245] width 457 height 46
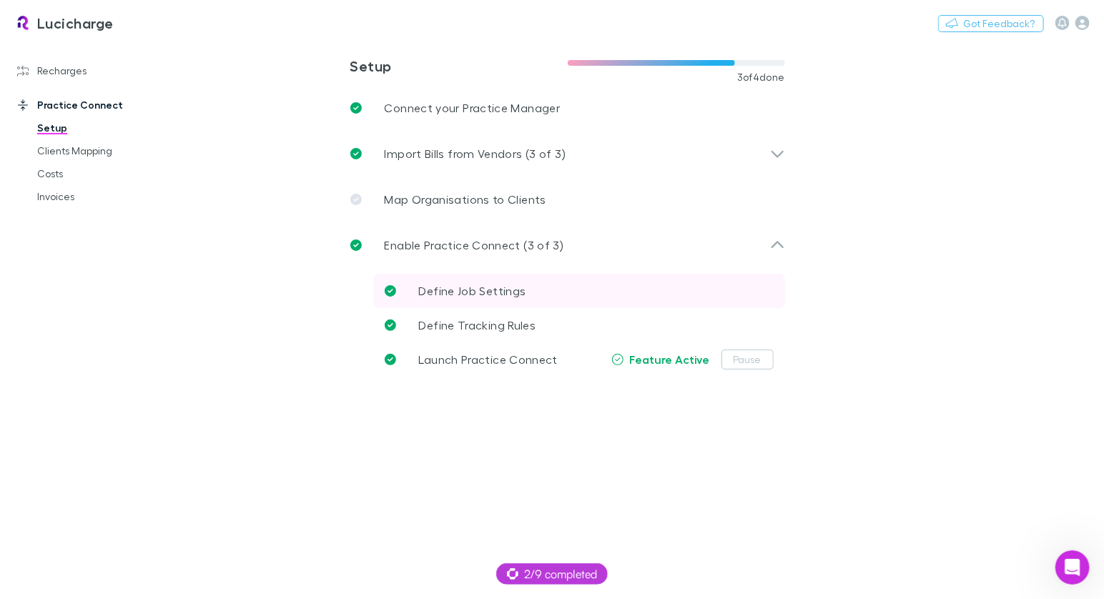
click at [492, 287] on span "Define Job Settings" at bounding box center [472, 291] width 107 height 14
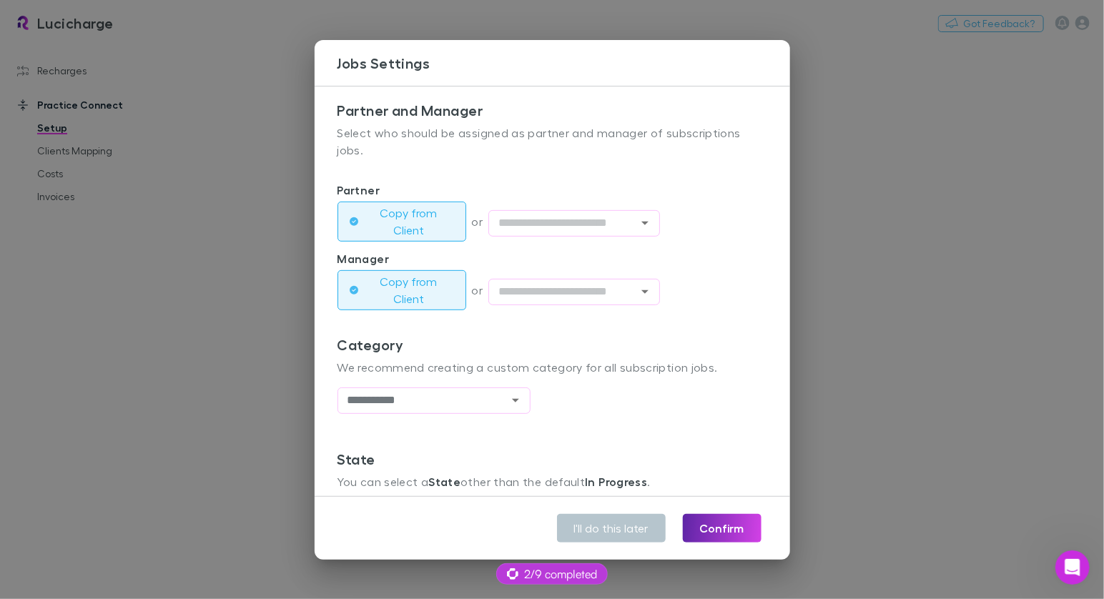
scroll to position [296, 0]
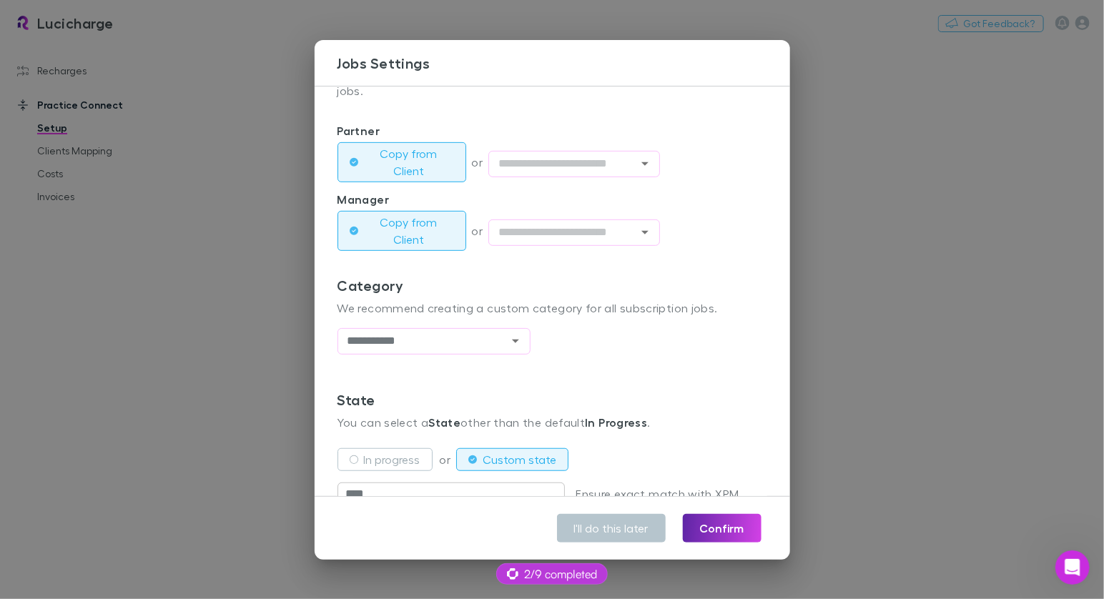
click at [247, 302] on div "**********" at bounding box center [552, 299] width 1104 height 599
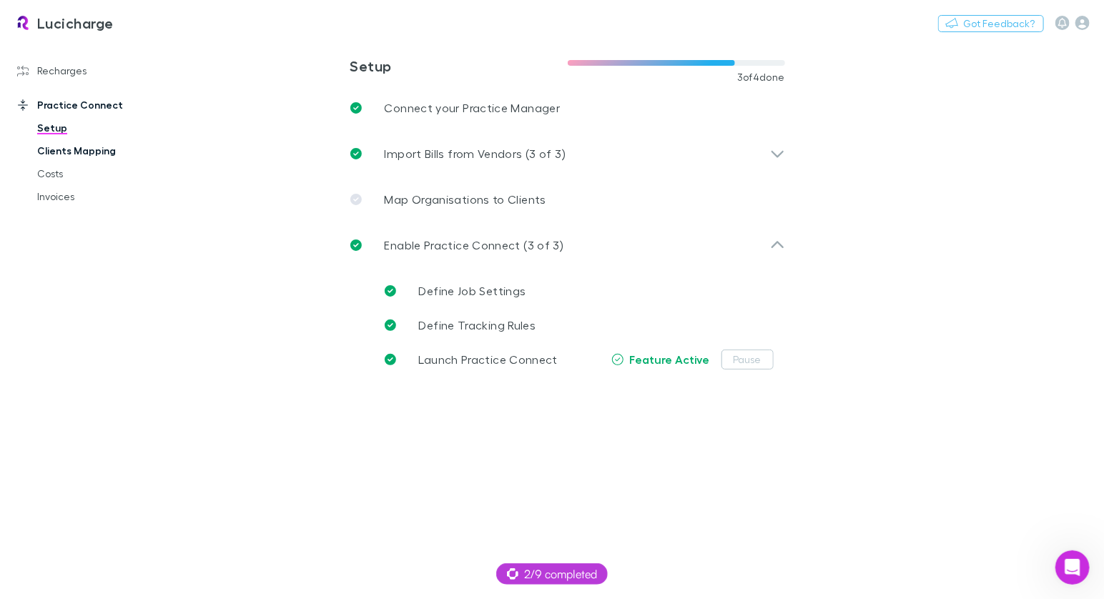
click at [52, 153] on link "Clients Mapping" at bounding box center [100, 150] width 154 height 23
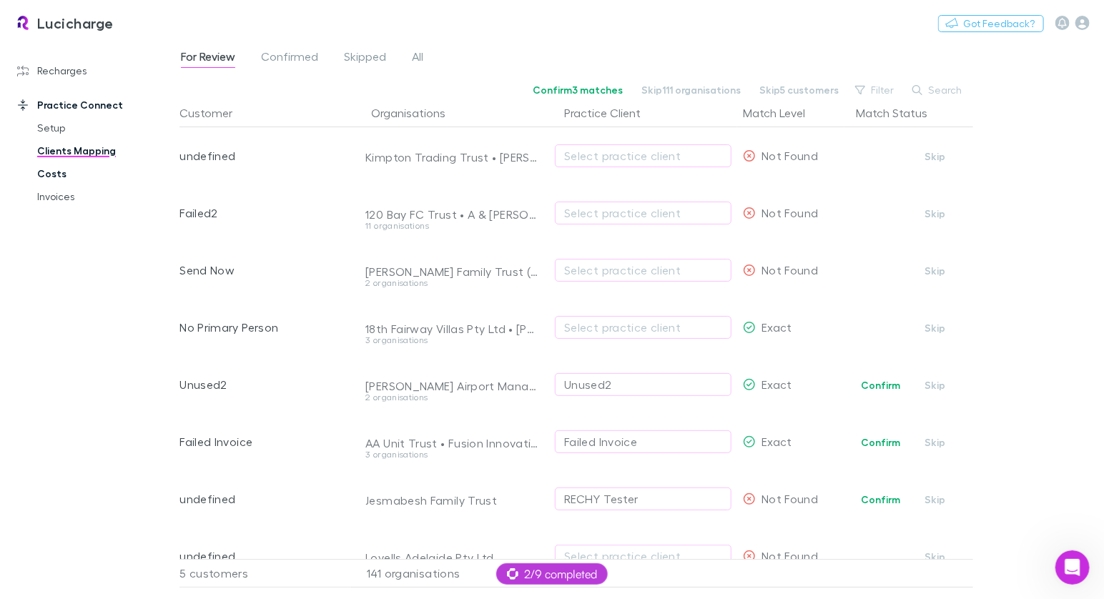
click at [59, 174] on link "Costs" at bounding box center [100, 173] width 154 height 23
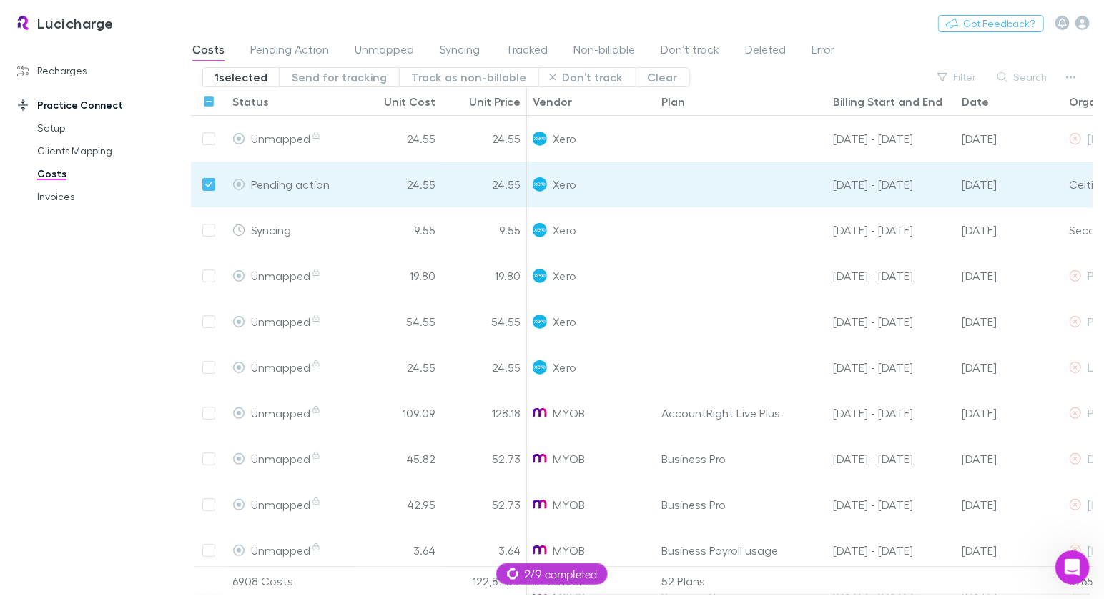
click at [212, 138] on div at bounding box center [209, 139] width 36 height 46
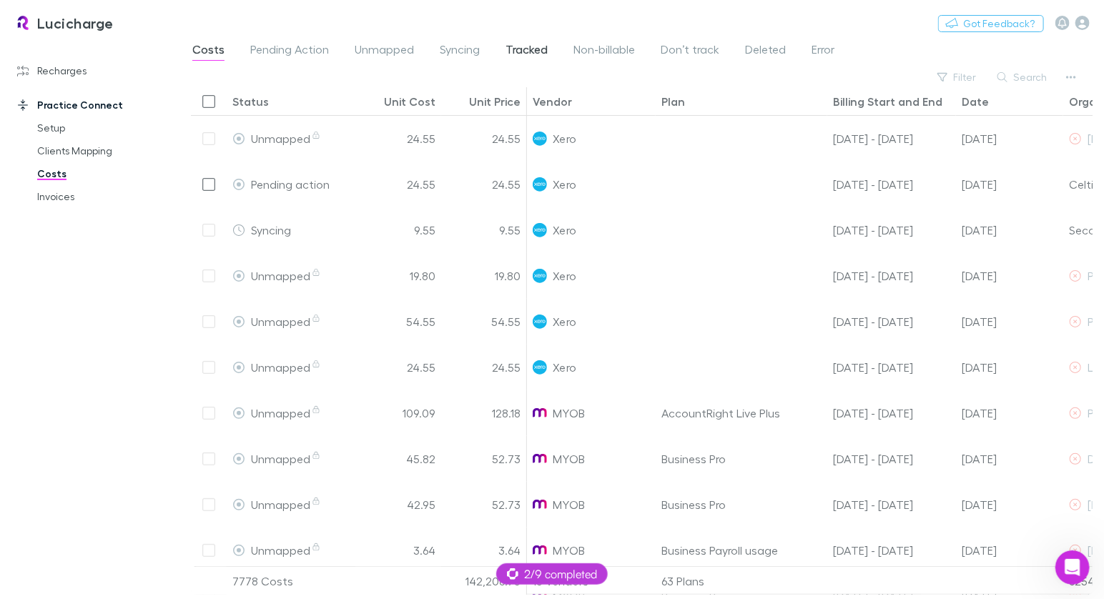
click at [525, 51] on span "Tracked" at bounding box center [526, 51] width 42 height 19
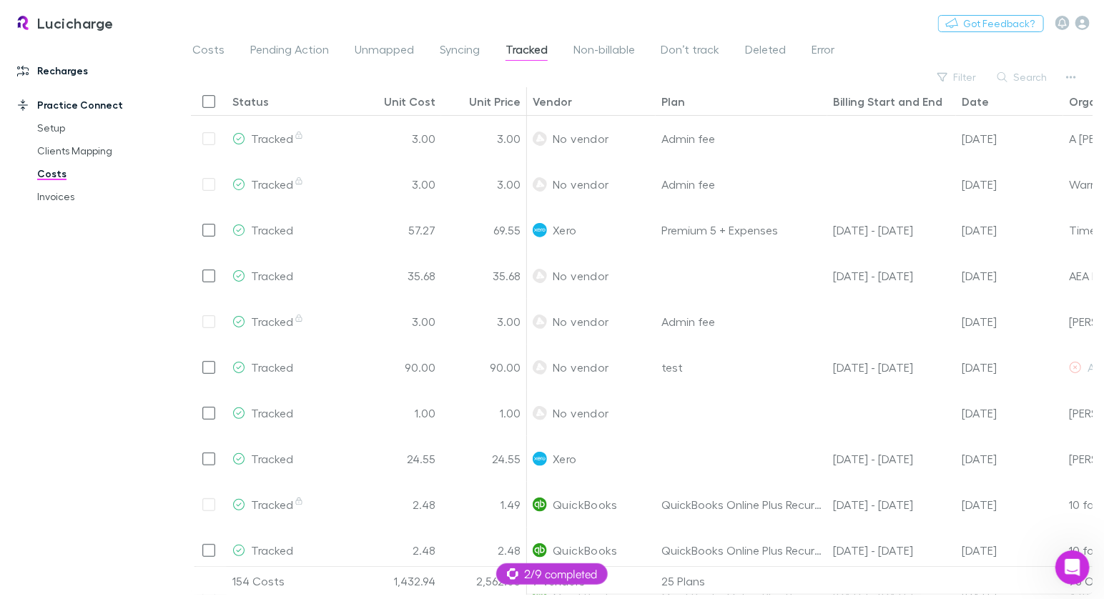
click at [52, 70] on link "Recharges" at bounding box center [90, 70] width 174 height 23
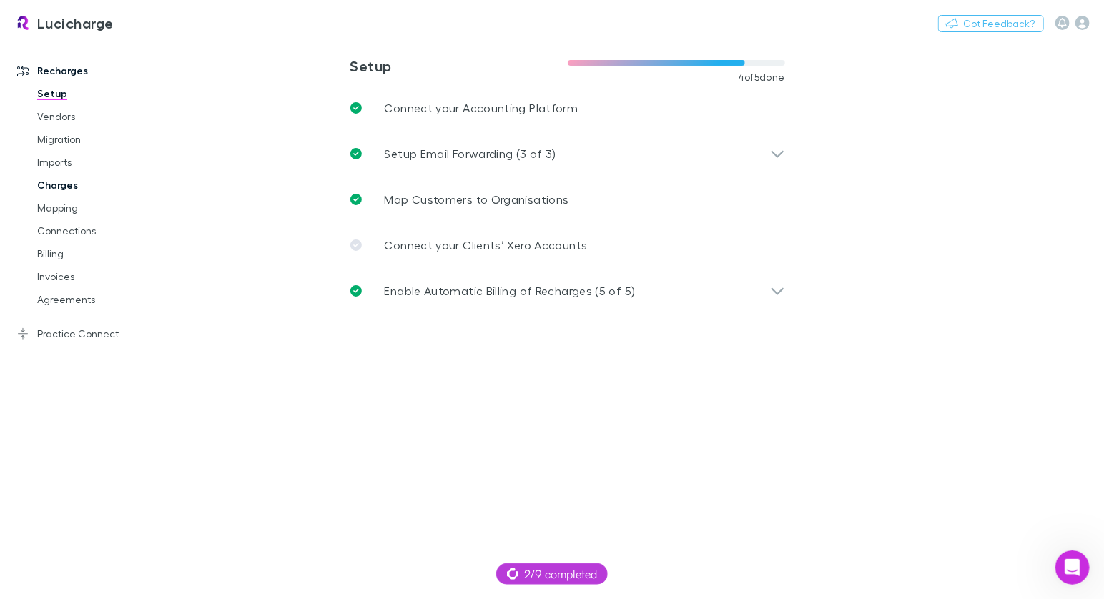
click at [52, 180] on link "Charges" at bounding box center [100, 185] width 154 height 23
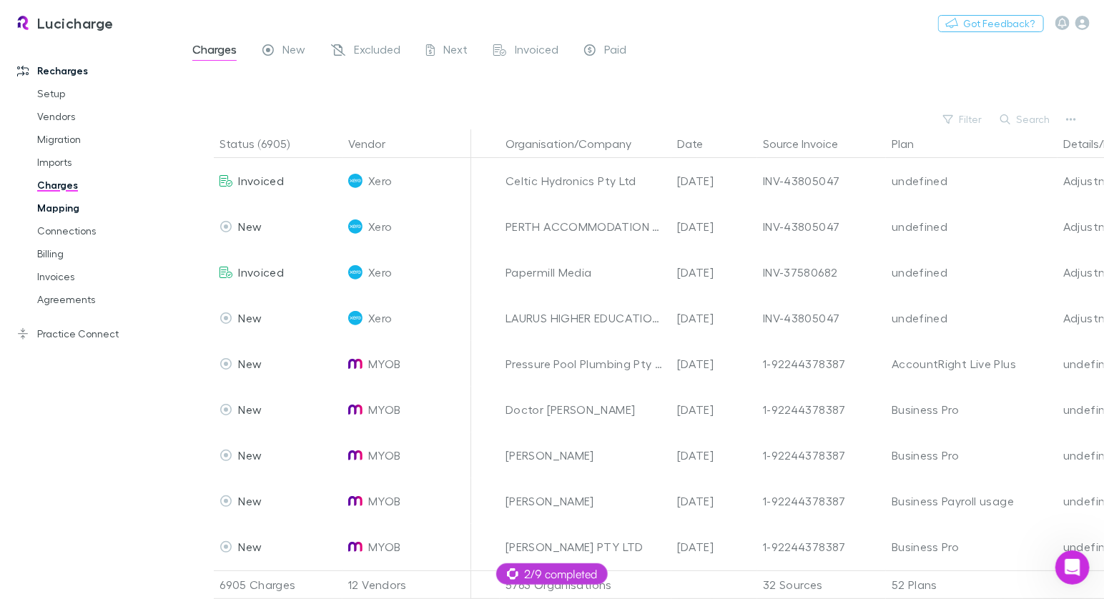
click at [72, 202] on link "Mapping" at bounding box center [100, 208] width 154 height 23
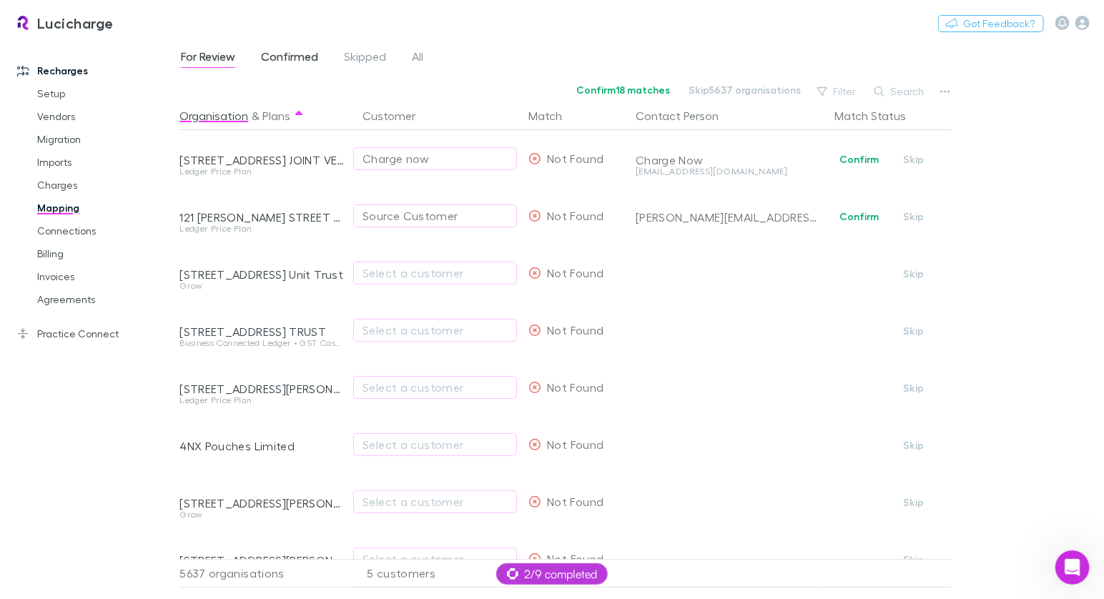
click at [272, 61] on span "Confirmed" at bounding box center [289, 58] width 57 height 19
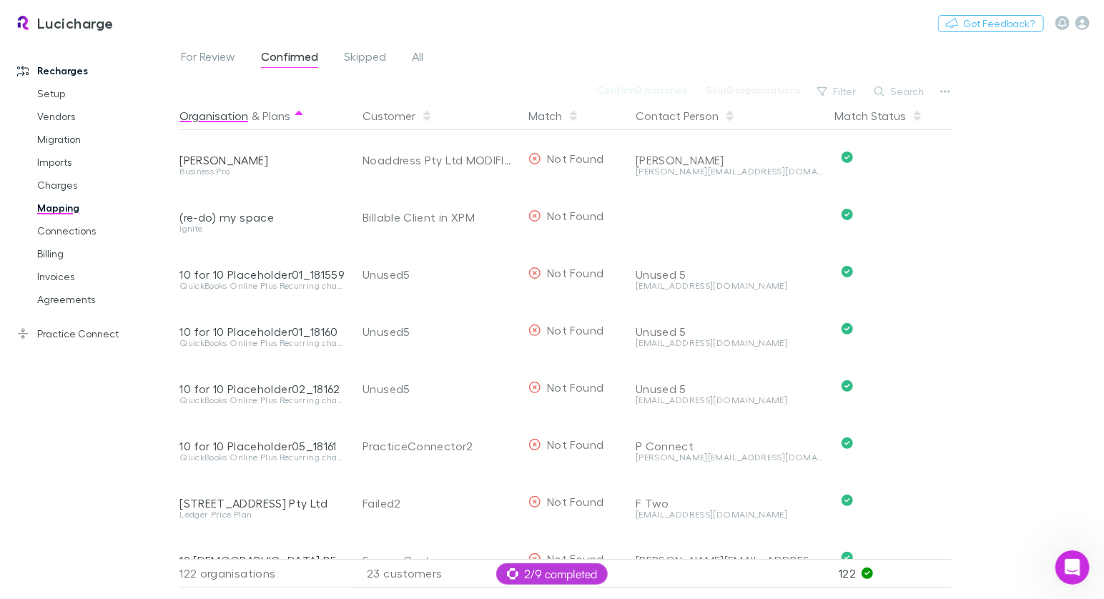
click at [227, 111] on button "Organisation" at bounding box center [213, 115] width 69 height 29
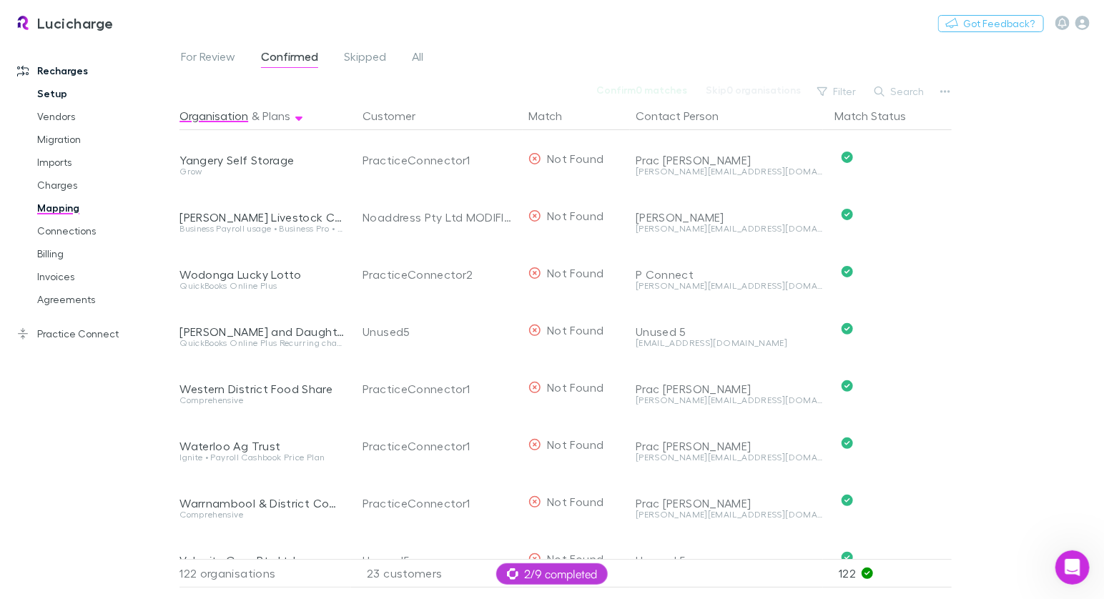
click at [54, 84] on link "Setup" at bounding box center [100, 93] width 154 height 23
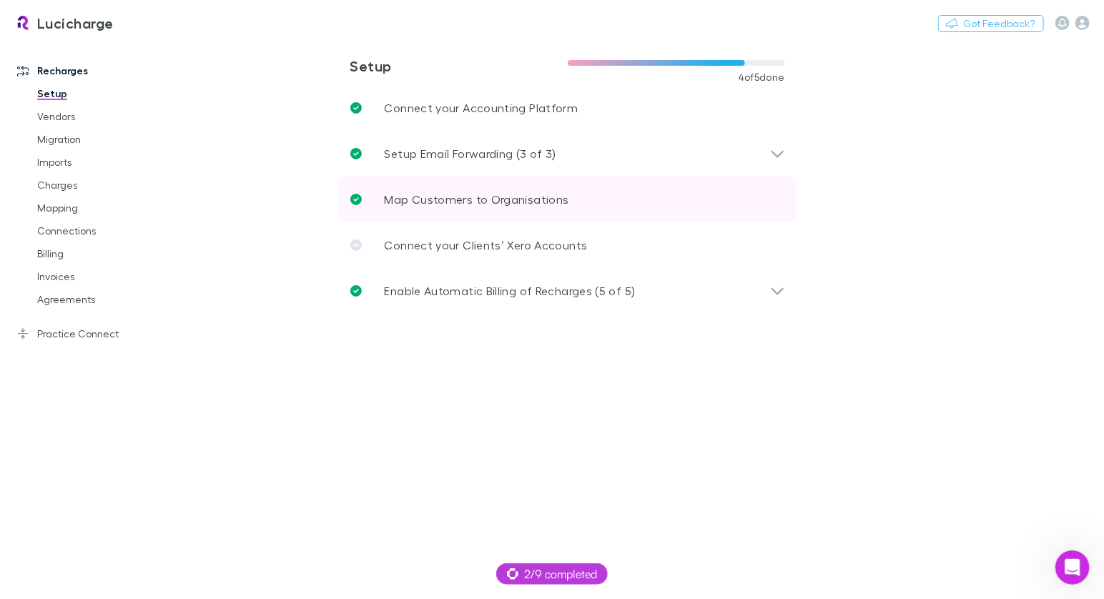
click at [472, 188] on link "Map Customers to Organisations" at bounding box center [567, 200] width 457 height 46
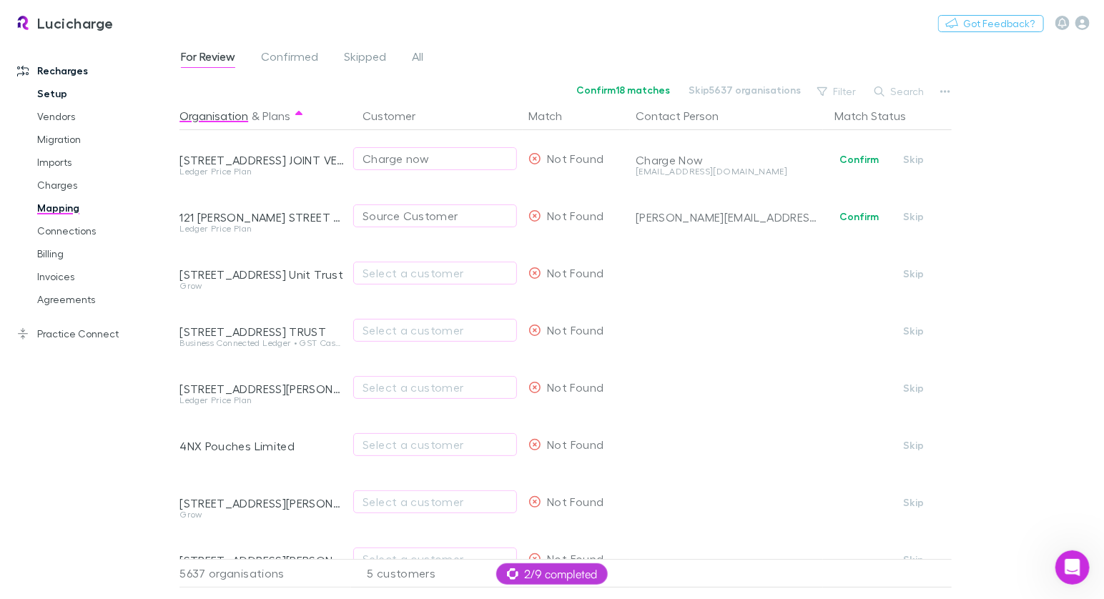
click at [59, 94] on link "Setup" at bounding box center [100, 93] width 154 height 23
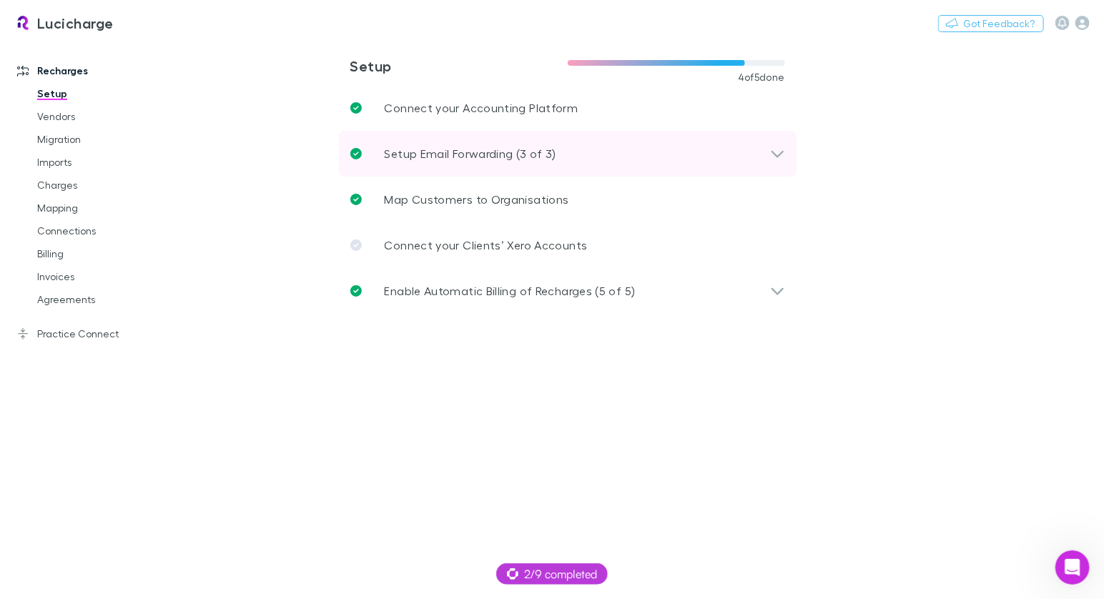
click at [518, 174] on div "Setup Email Forwarding (3 of 3)" at bounding box center [567, 154] width 457 height 46
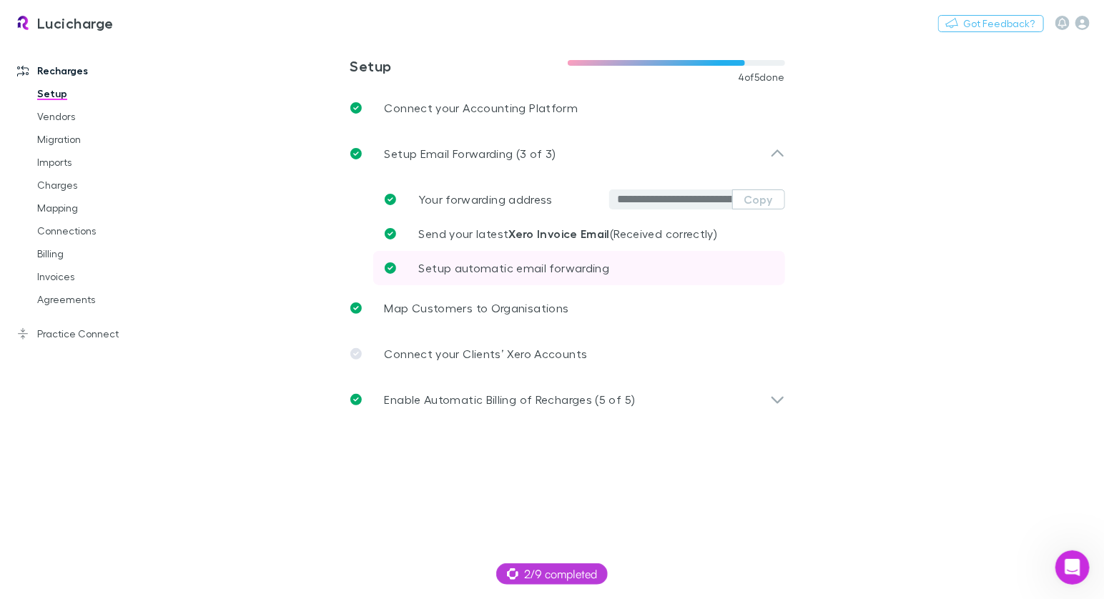
click at [534, 261] on span "Setup automatic email forwarding" at bounding box center [514, 268] width 191 height 14
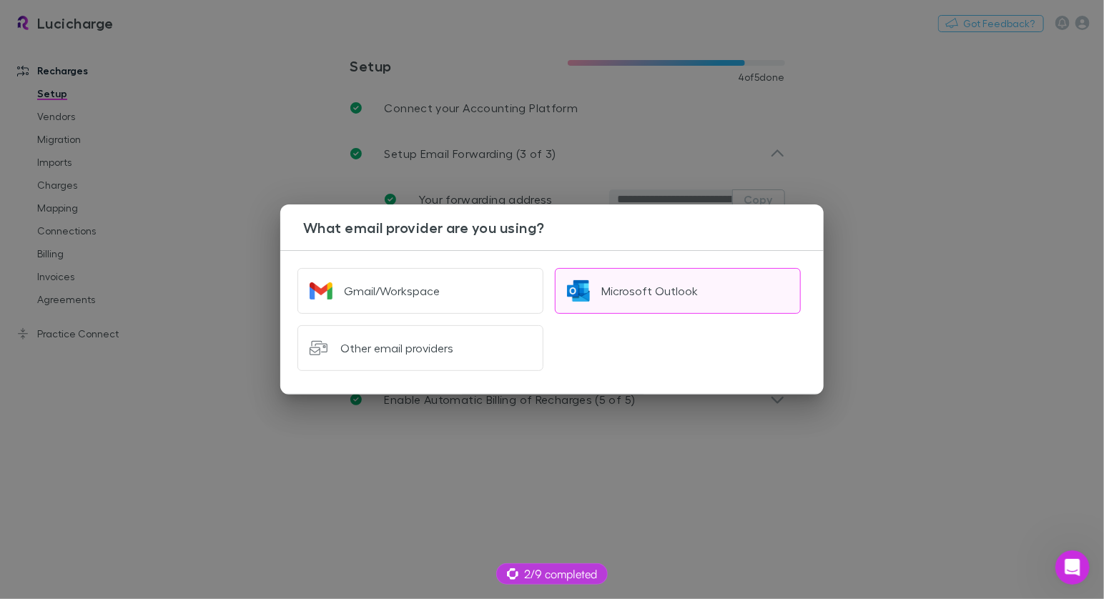
click at [663, 300] on button "Microsoft Outlook" at bounding box center [678, 291] width 246 height 46
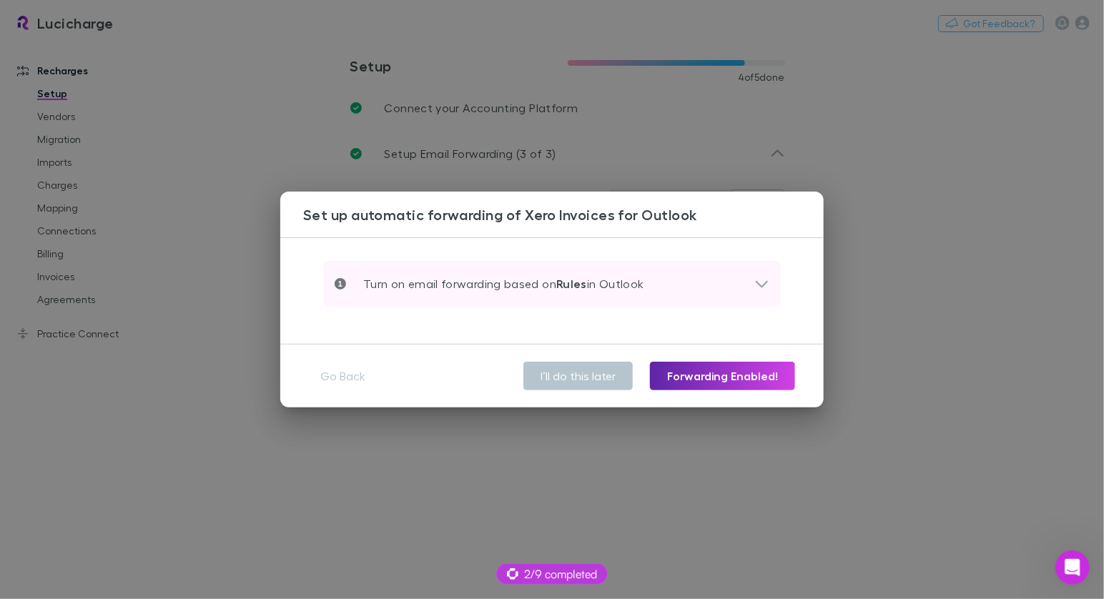
click at [646, 292] on div "Turn on email forwarding based on Rules in Outlook" at bounding box center [551, 284] width 457 height 46
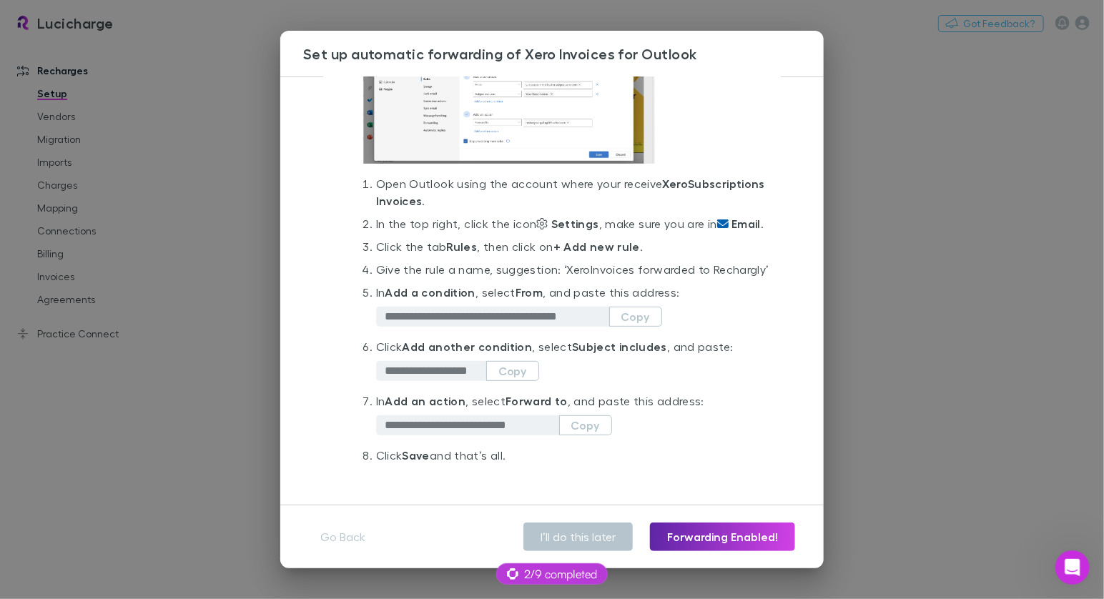
scroll to position [163, 0]
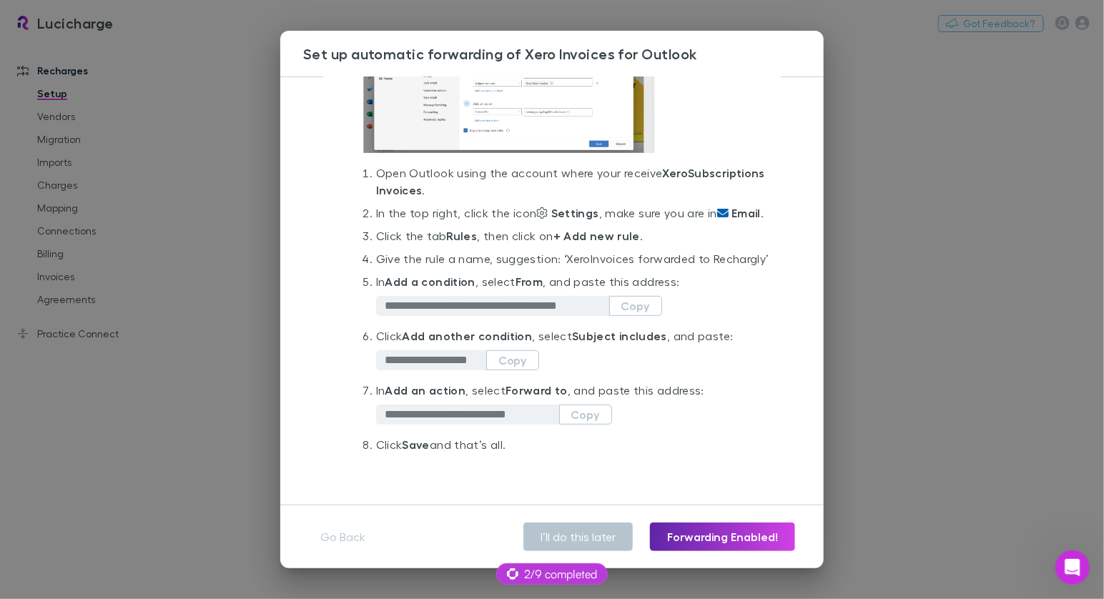
click at [448, 417] on input "**********" at bounding box center [472, 414] width 174 height 14
click at [218, 370] on div "**********" at bounding box center [552, 299] width 1104 height 599
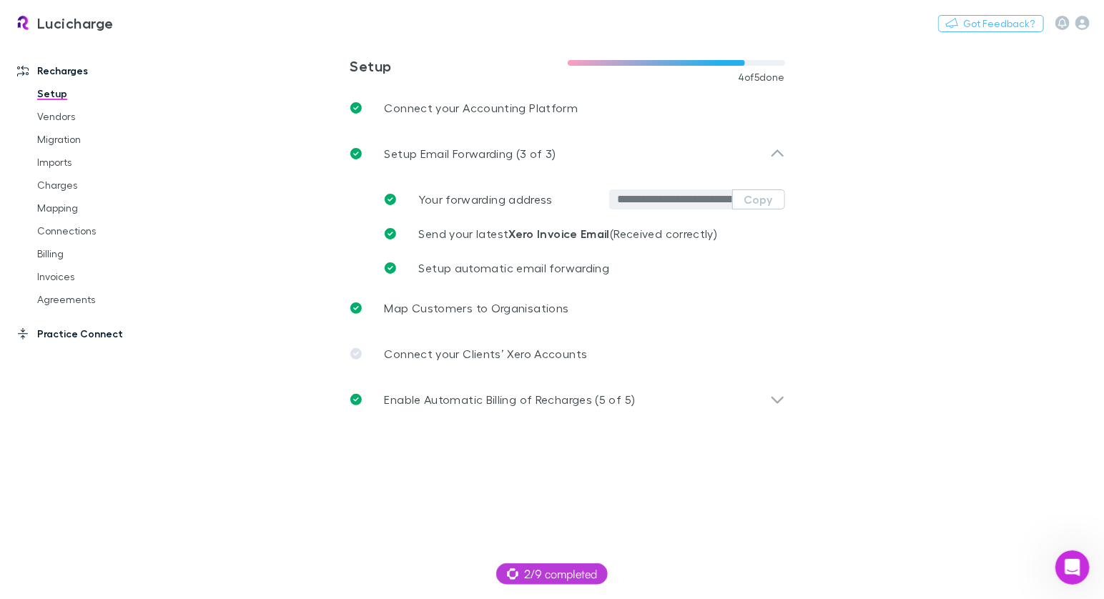
click at [87, 340] on link "Practice Connect" at bounding box center [90, 333] width 174 height 23
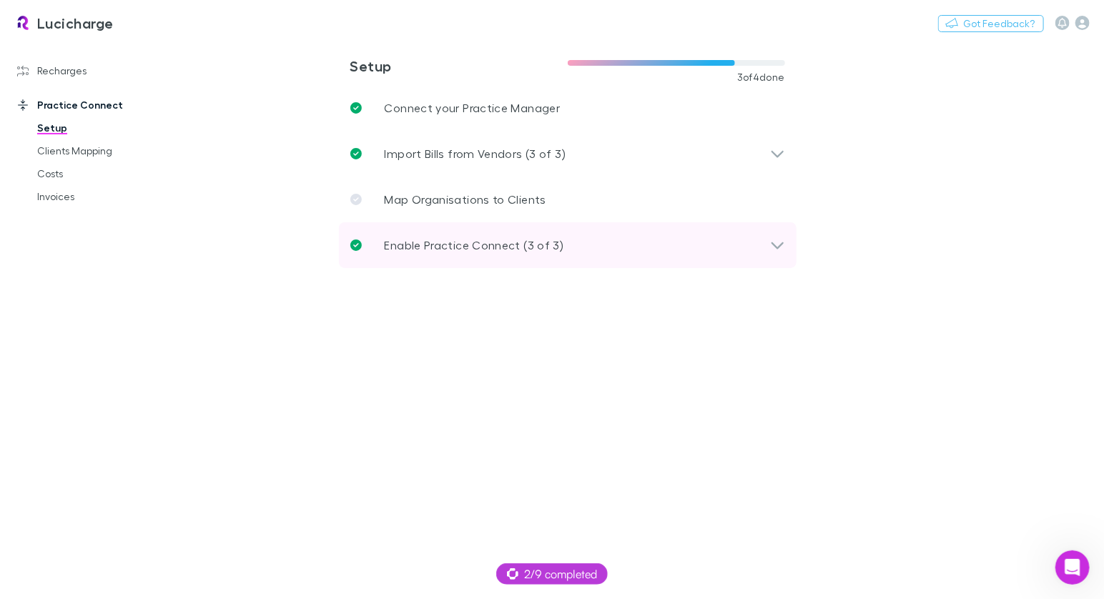
click at [388, 252] on p "Enable Practice Connect (3 of 3)" at bounding box center [474, 245] width 179 height 17
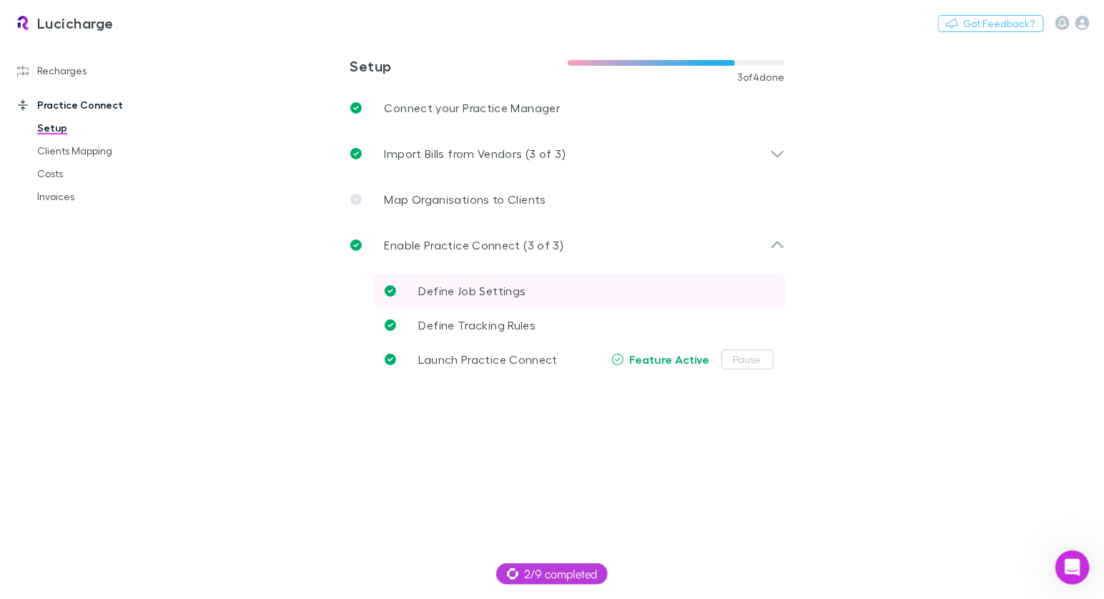
click at [481, 293] on span "Define Job Settings" at bounding box center [472, 291] width 107 height 14
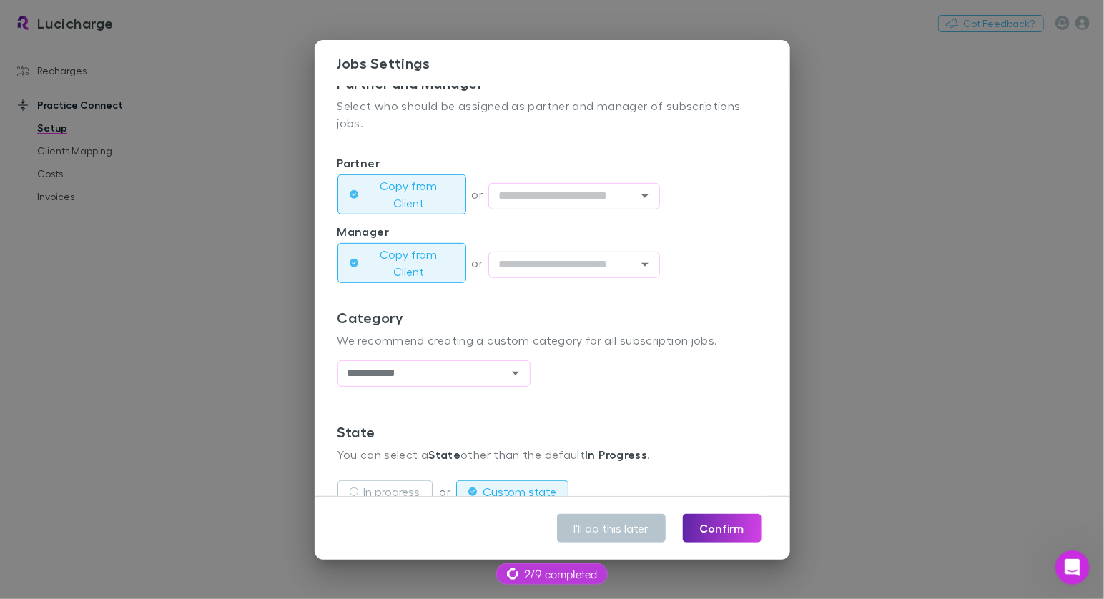
scroll to position [262, 0]
click at [127, 165] on div "**********" at bounding box center [552, 299] width 1104 height 599
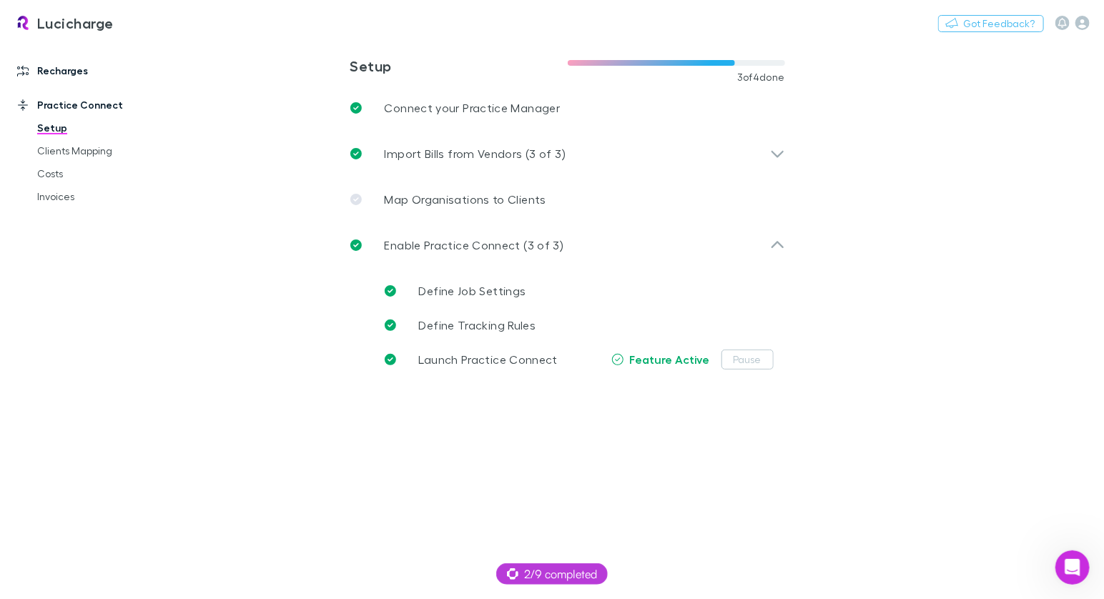
click at [74, 63] on link "Recharges" at bounding box center [90, 70] width 174 height 23
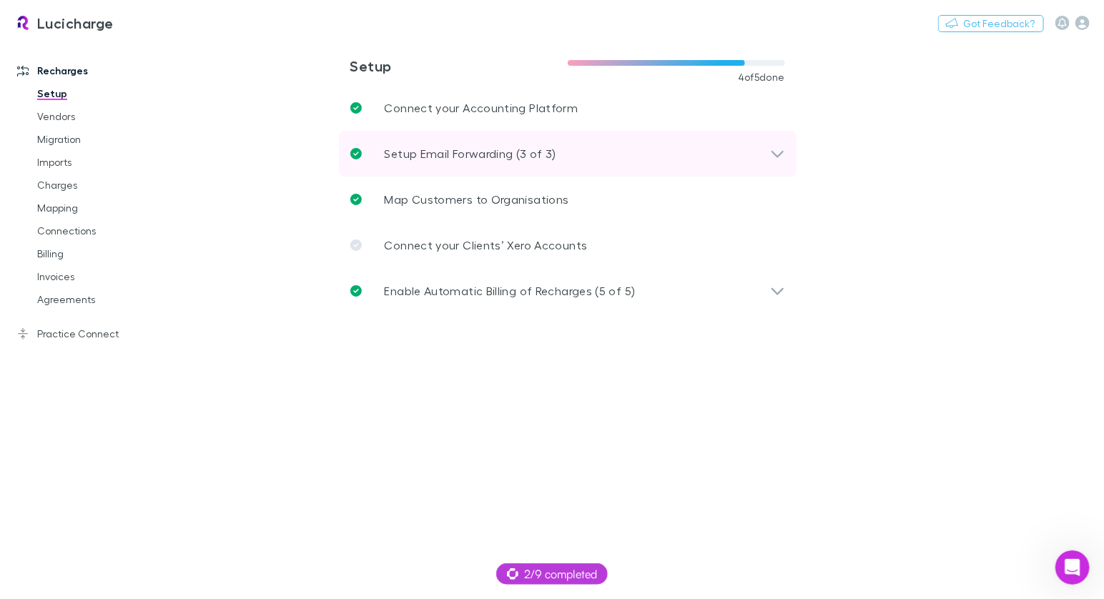
click at [508, 152] on p "Setup Email Forwarding (3 of 3)" at bounding box center [471, 153] width 172 height 17
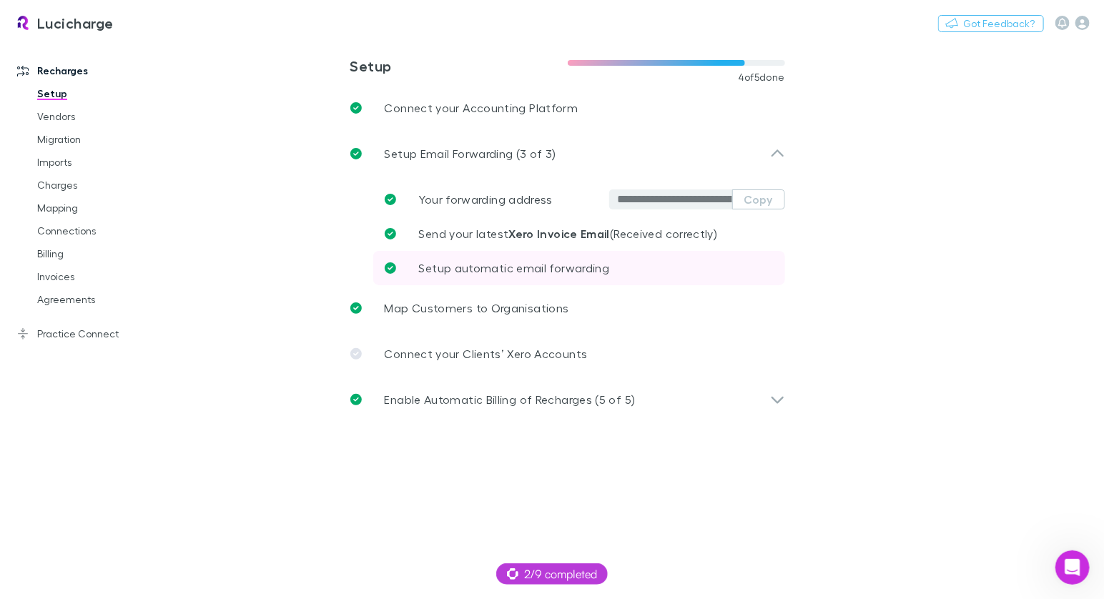
click at [538, 259] on p "Setup automatic email forwarding" at bounding box center [514, 267] width 191 height 17
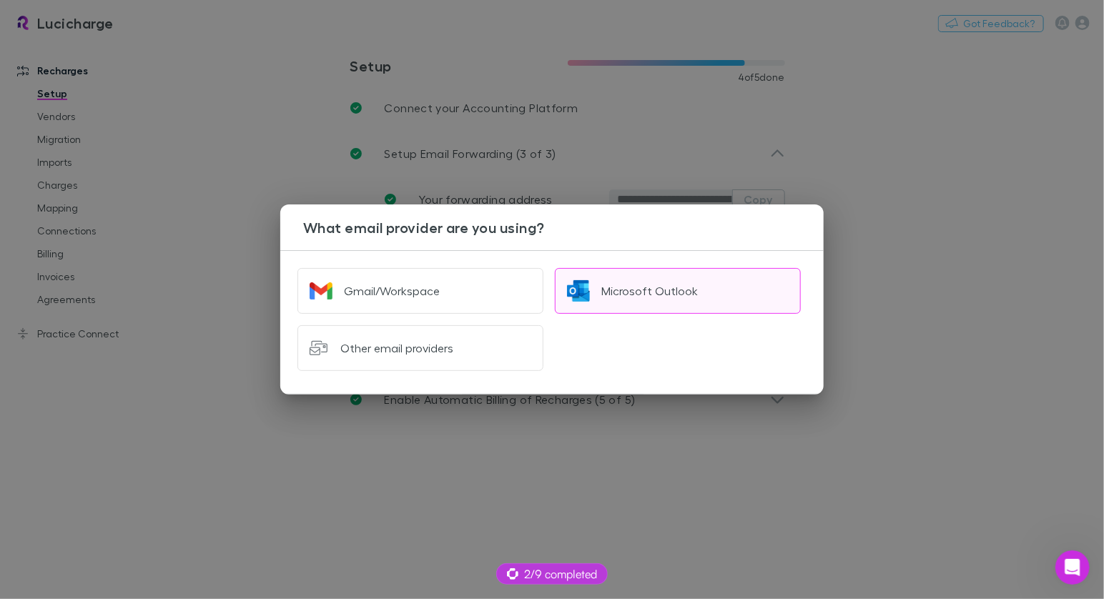
click at [598, 282] on button "Microsoft Outlook" at bounding box center [678, 291] width 246 height 46
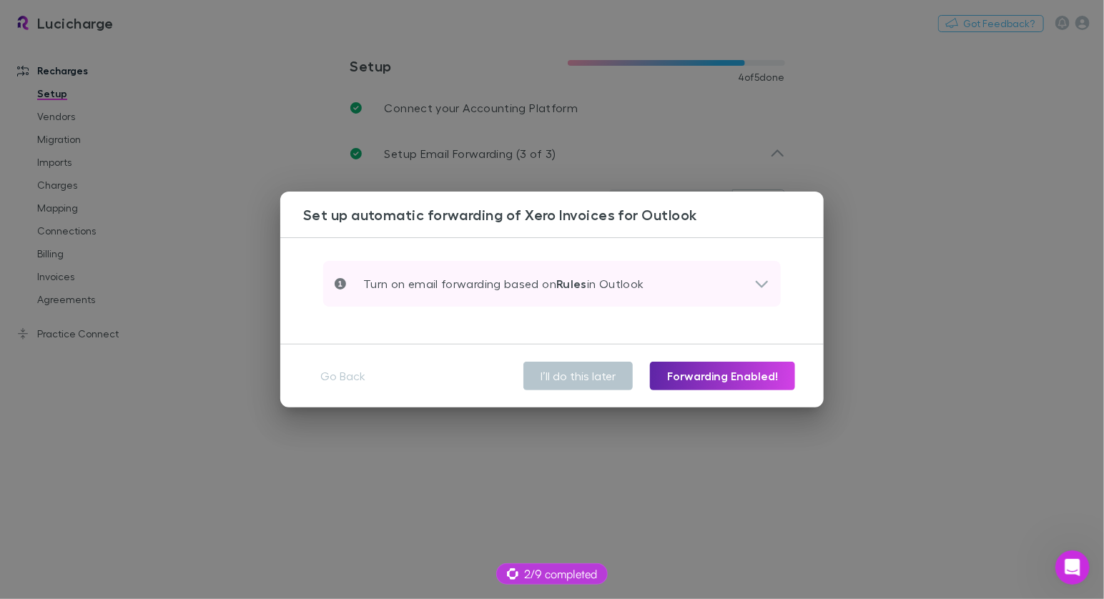
click at [602, 283] on p "Turn on email forwarding based on Rules in Outlook" at bounding box center [495, 283] width 298 height 17
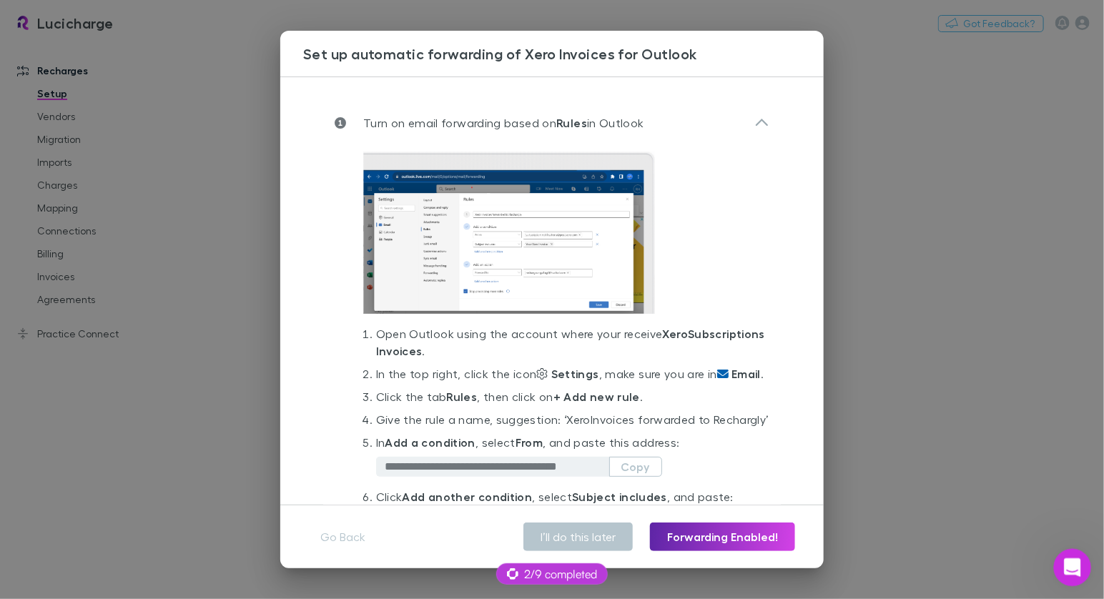
click at [1069, 572] on icon "Open Intercom Messenger" at bounding box center [1071, 566] width 24 height 24
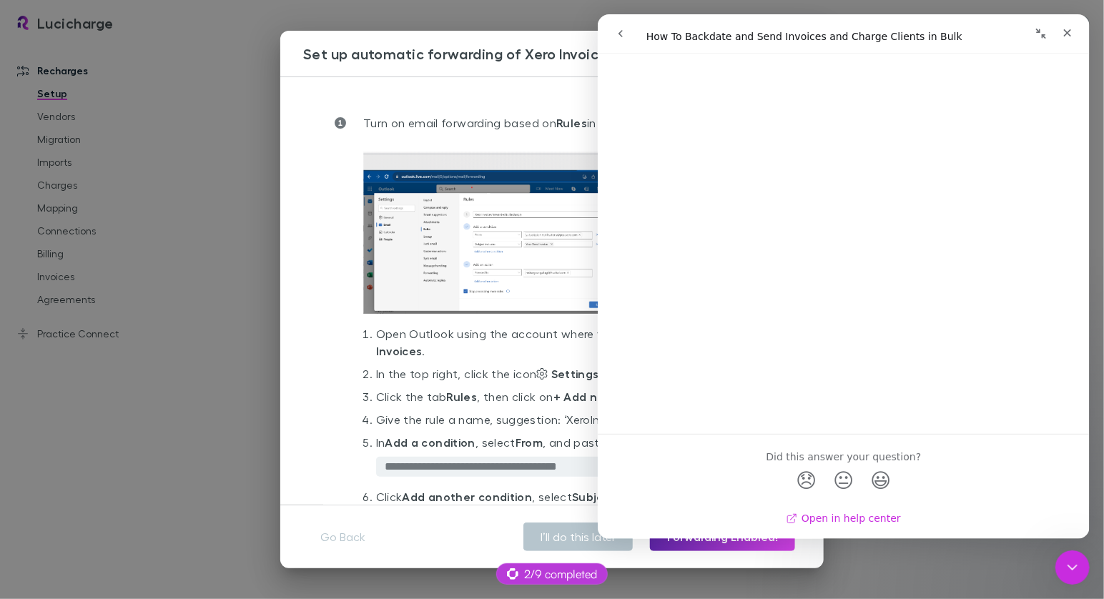
click at [833, 516] on link "Open in help center" at bounding box center [843, 518] width 114 height 11
click at [173, 362] on div "**********" at bounding box center [552, 299] width 1104 height 599
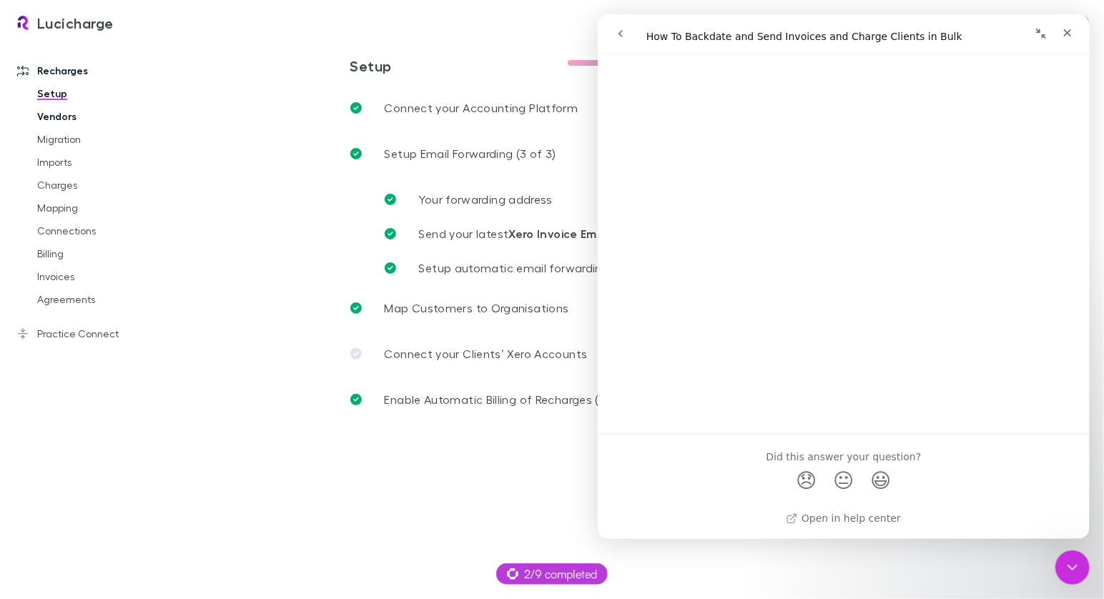
click at [74, 119] on link "Vendors" at bounding box center [100, 116] width 154 height 23
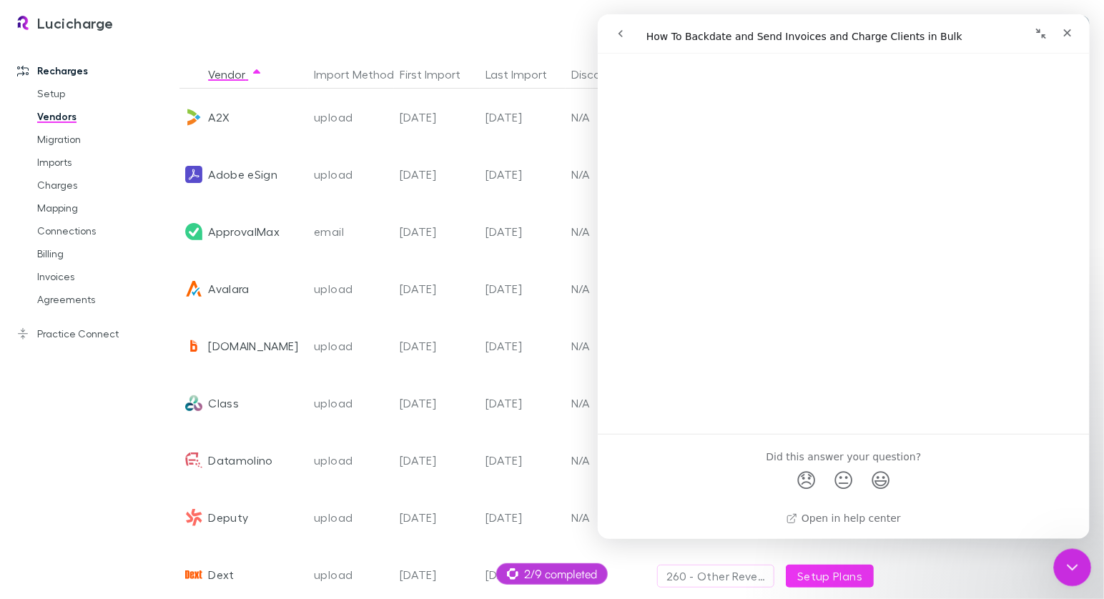
click at [1063, 556] on div "Close Intercom Messenger" at bounding box center [1070, 565] width 34 height 34
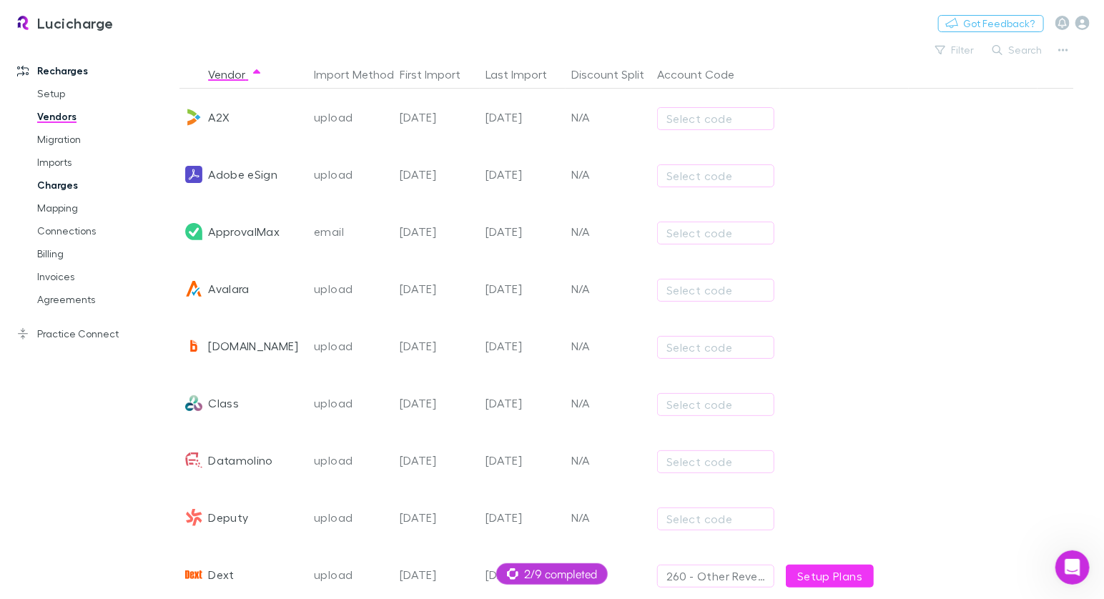
click at [69, 180] on link "Charges" at bounding box center [100, 185] width 154 height 23
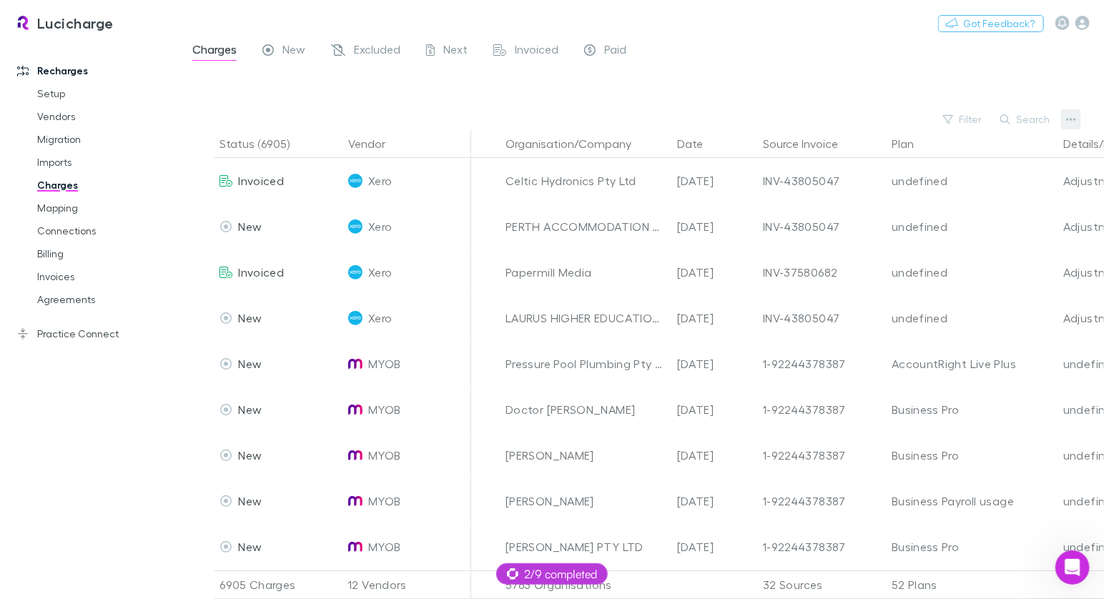
click at [1069, 124] on icon "button" at bounding box center [1071, 119] width 10 height 11
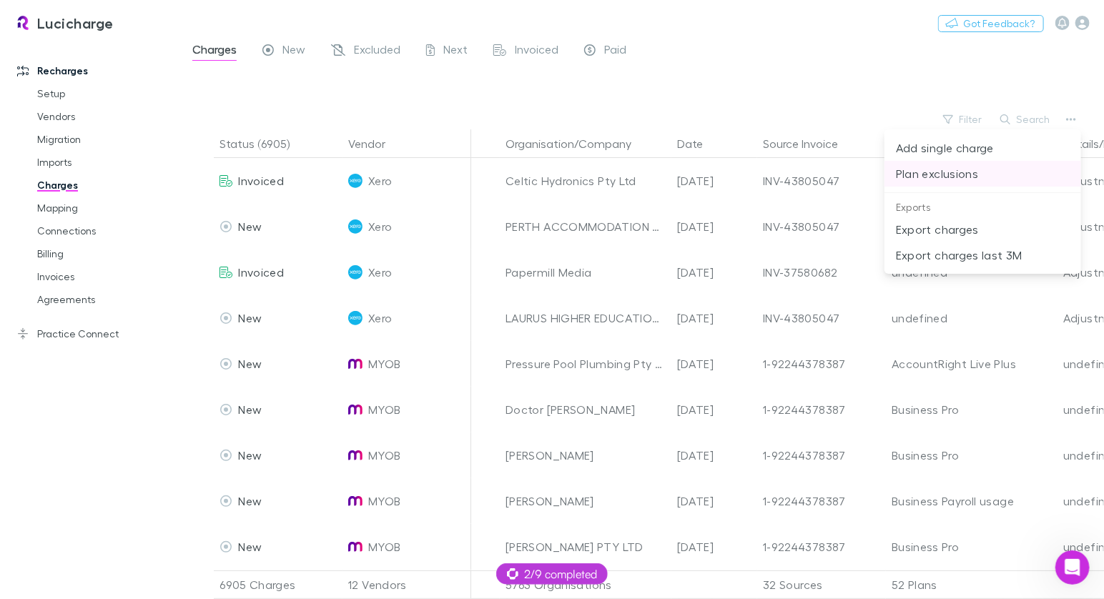
click at [940, 182] on p "Plan exclusions" at bounding box center [983, 173] width 174 height 17
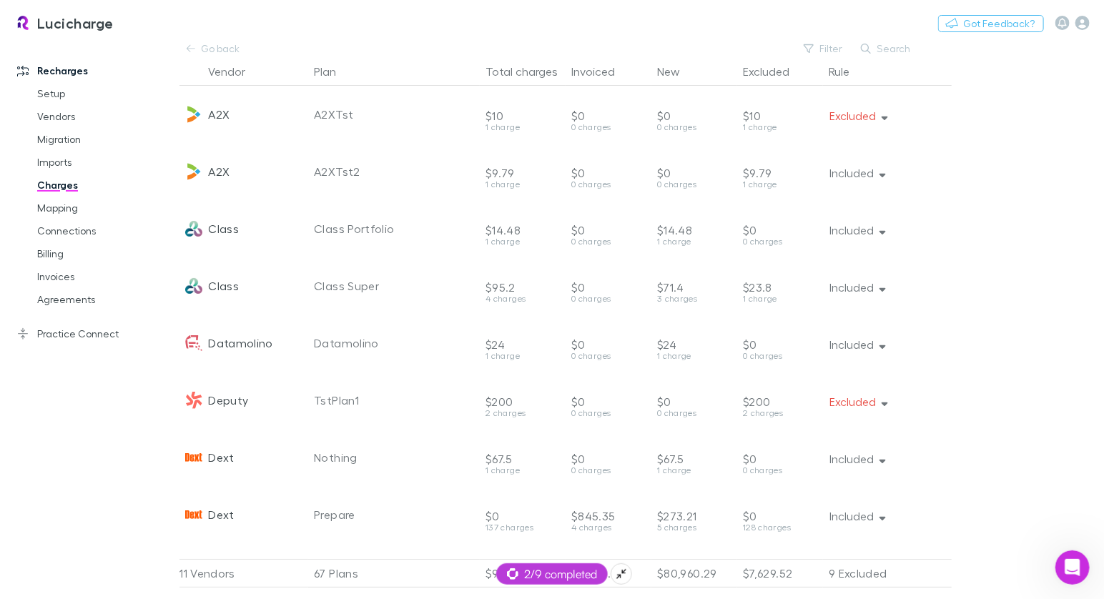
click at [548, 573] on span "2/9 completed" at bounding box center [552, 573] width 90 height 17
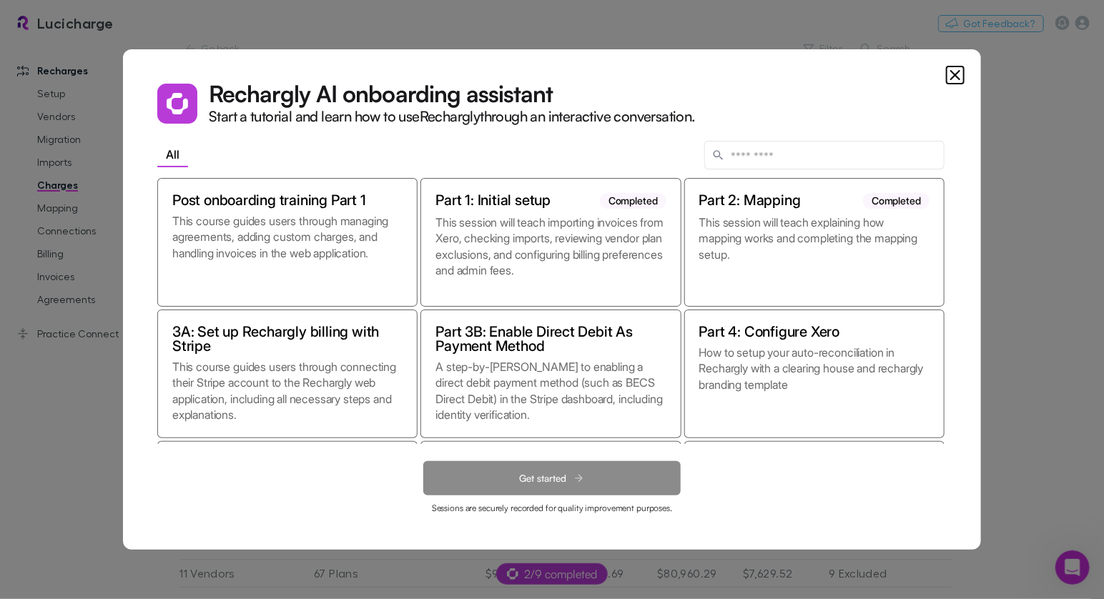
click at [952, 75] on icon "Close" at bounding box center [954, 74] width 17 height 17
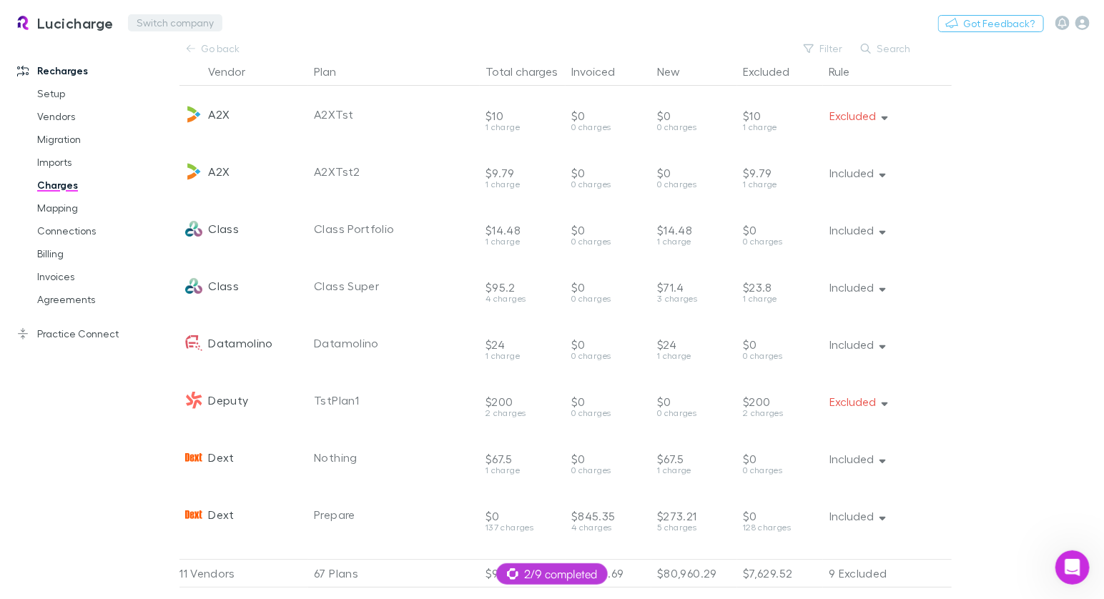
click at [150, 24] on button "Switch company" at bounding box center [175, 22] width 94 height 17
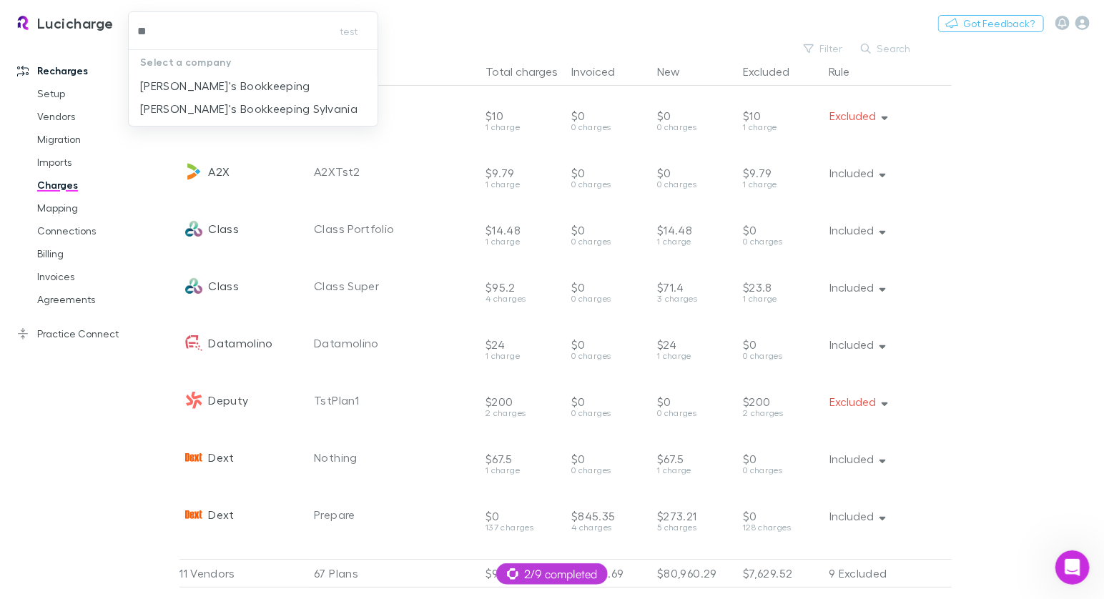
type input "***"
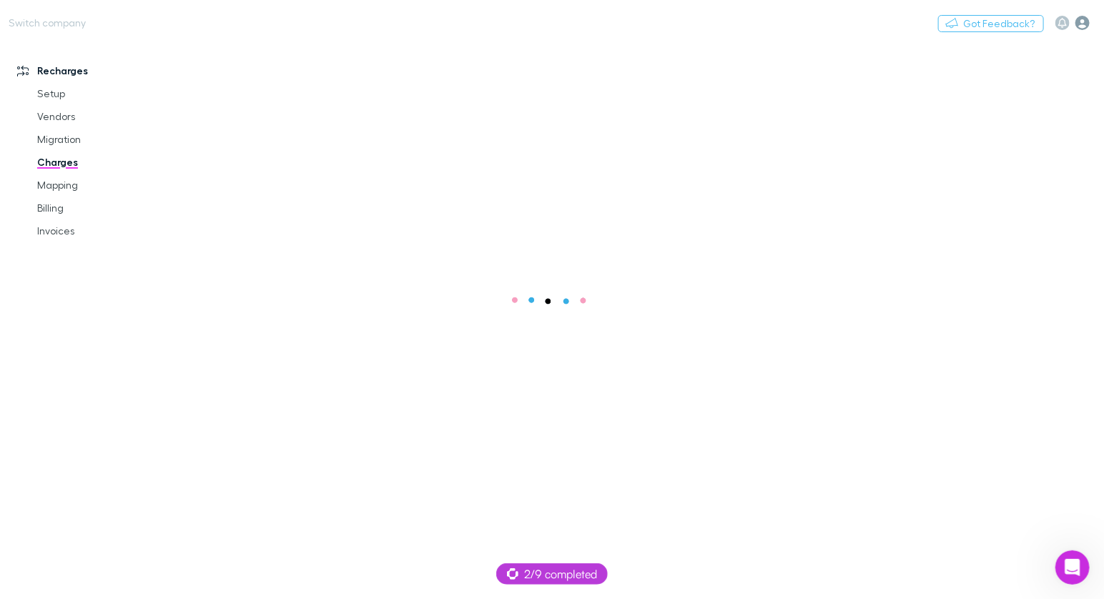
click at [1088, 26] on icon "button" at bounding box center [1082, 23] width 14 height 14
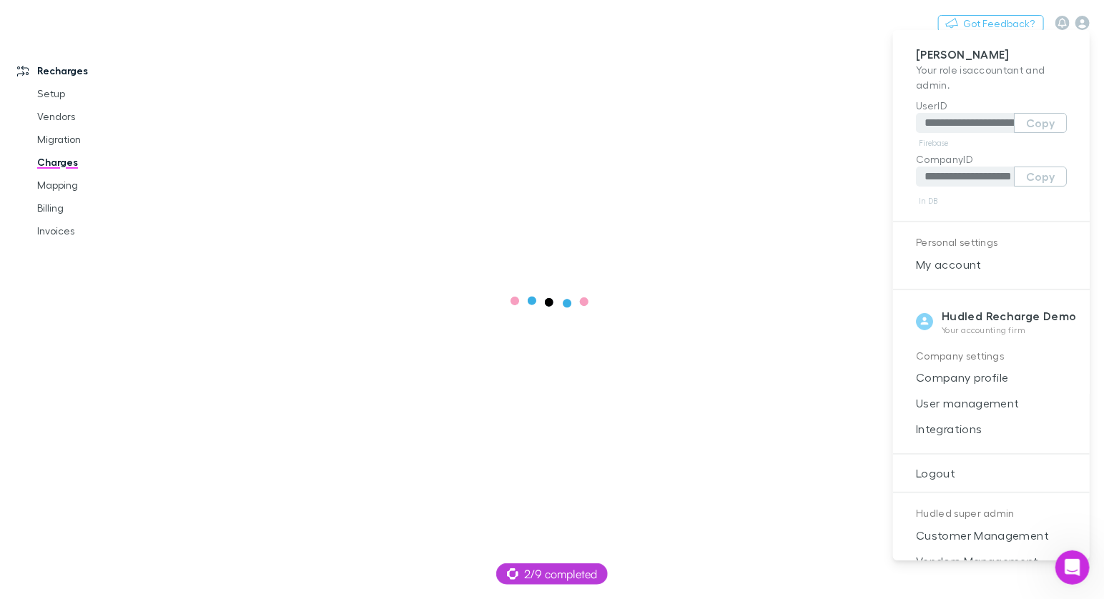
click at [831, 134] on div at bounding box center [552, 299] width 1104 height 599
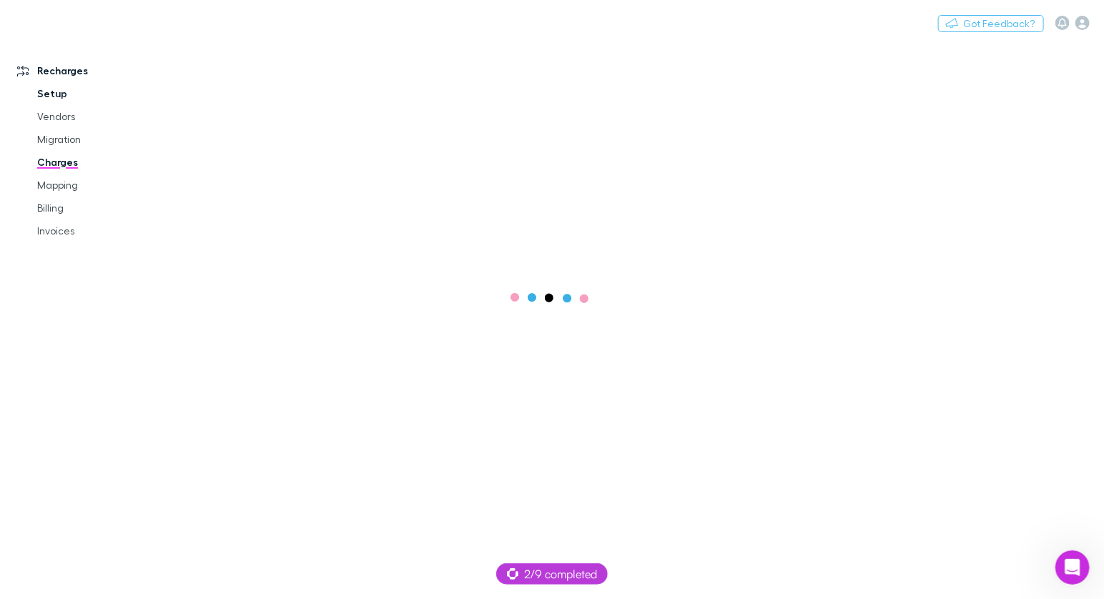
click at [61, 91] on link "Setup" at bounding box center [100, 93] width 154 height 23
click at [1084, 19] on icon "button" at bounding box center [1080, 23] width 14 height 14
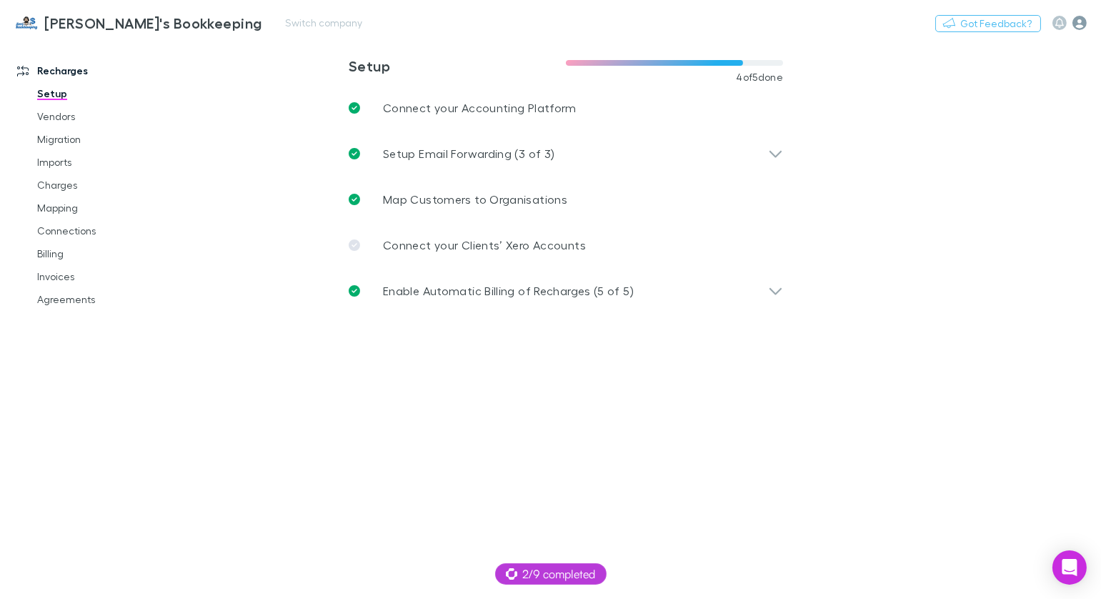
click at [1084, 26] on icon "button" at bounding box center [1080, 23] width 14 height 14
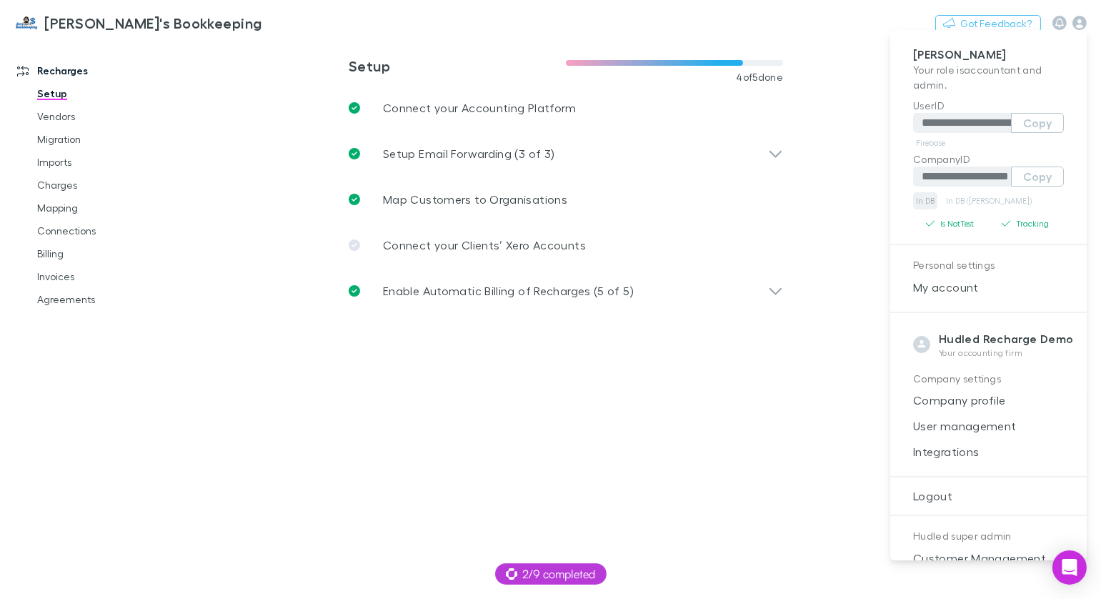
click at [928, 202] on link "In DB" at bounding box center [925, 200] width 24 height 17
